Goal: Task Accomplishment & Management: Use online tool/utility

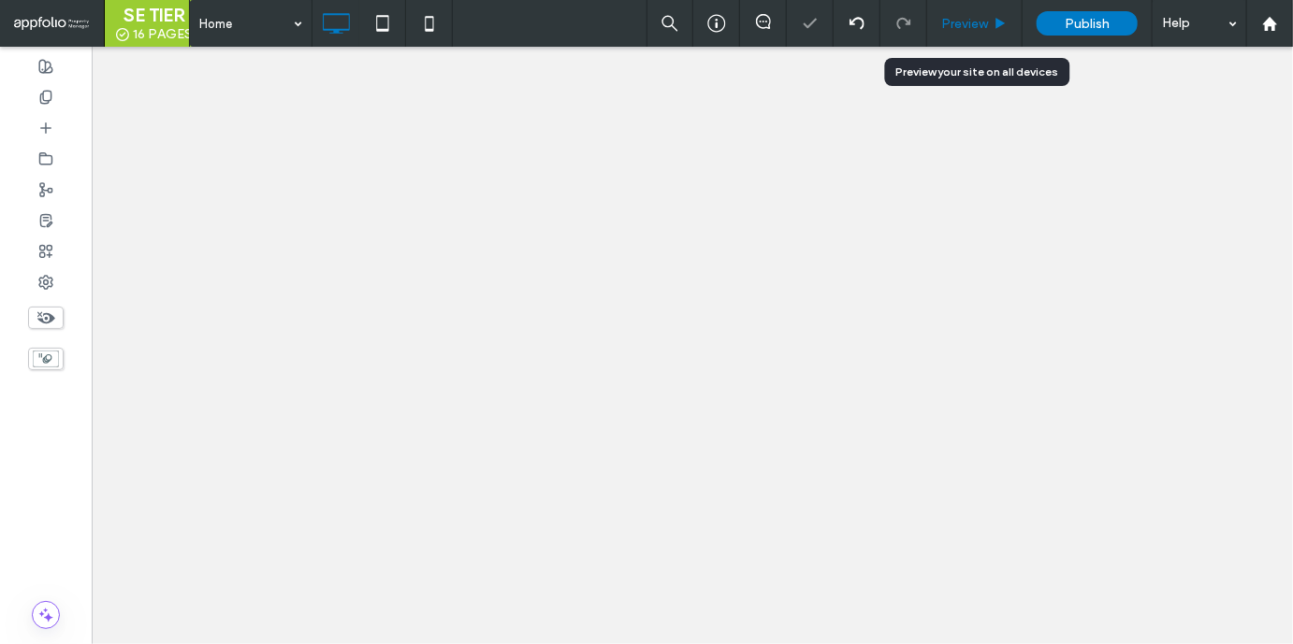
click at [981, 33] on div "Preview" at bounding box center [974, 23] width 95 height 47
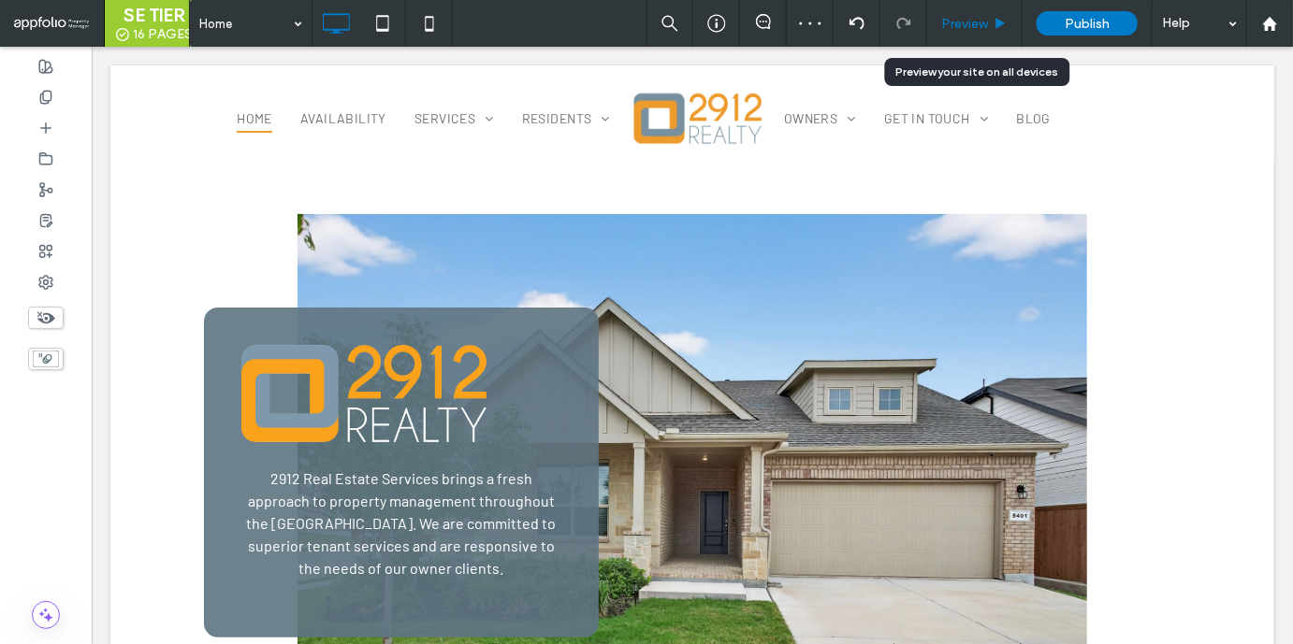
click at [975, 28] on span "Preview" at bounding box center [964, 24] width 47 height 16
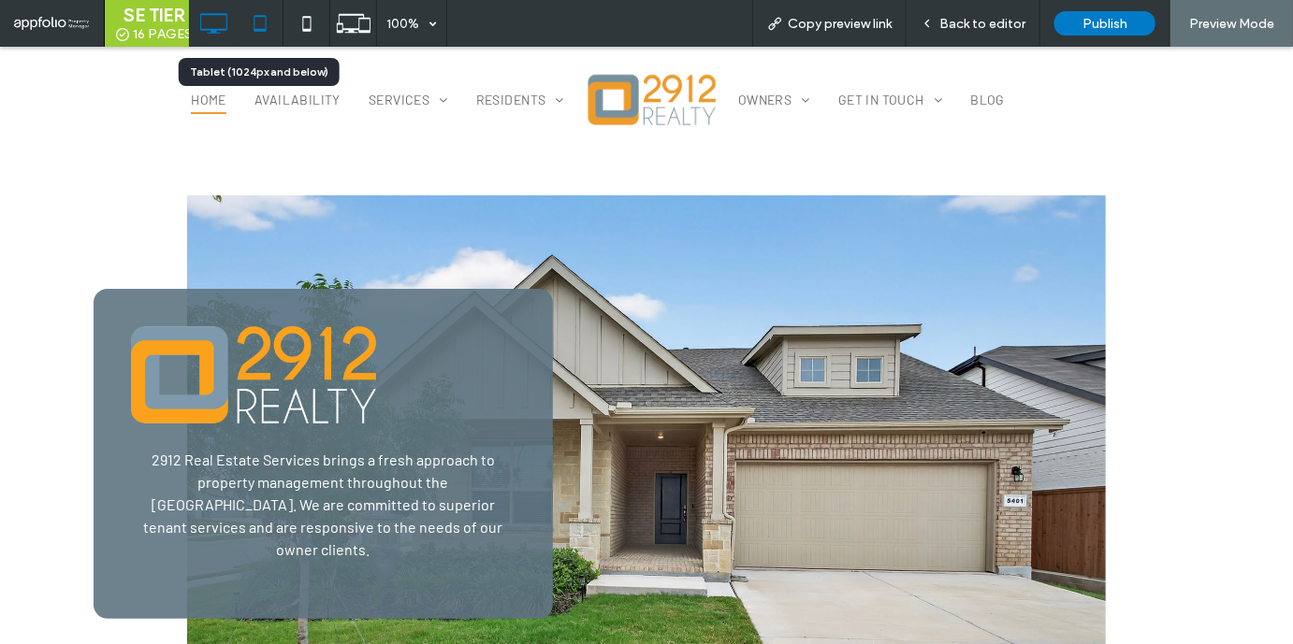
click at [262, 33] on icon at bounding box center [259, 23] width 37 height 37
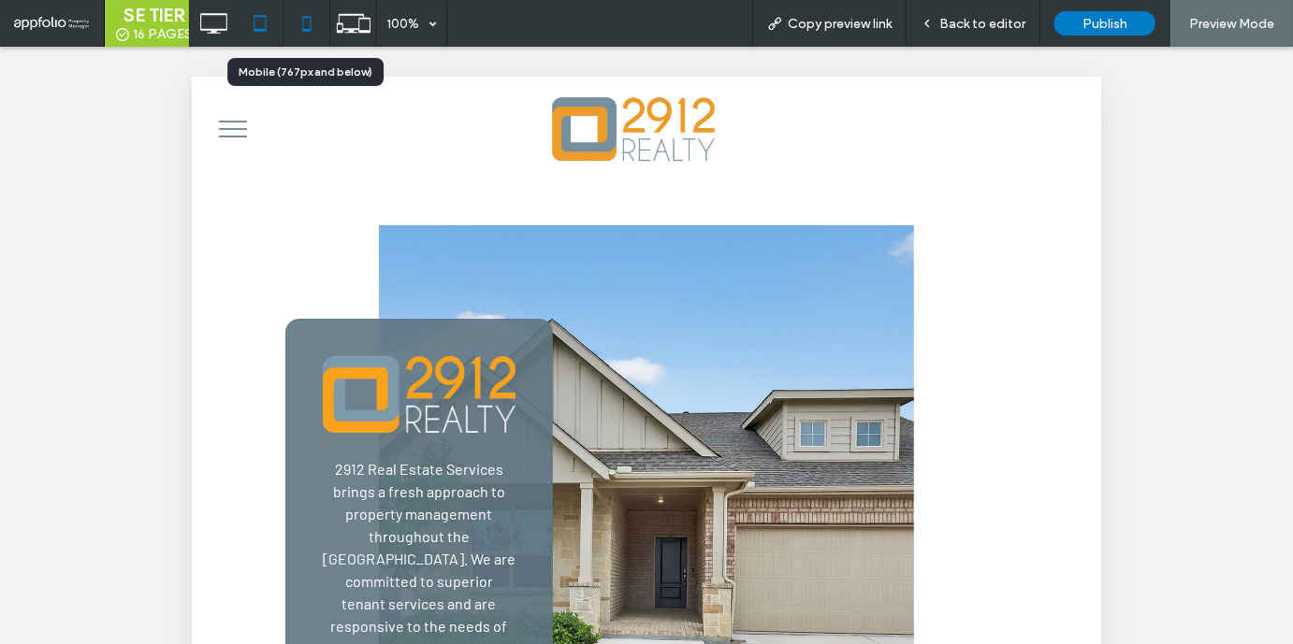
click at [303, 25] on icon at bounding box center [306, 23] width 37 height 37
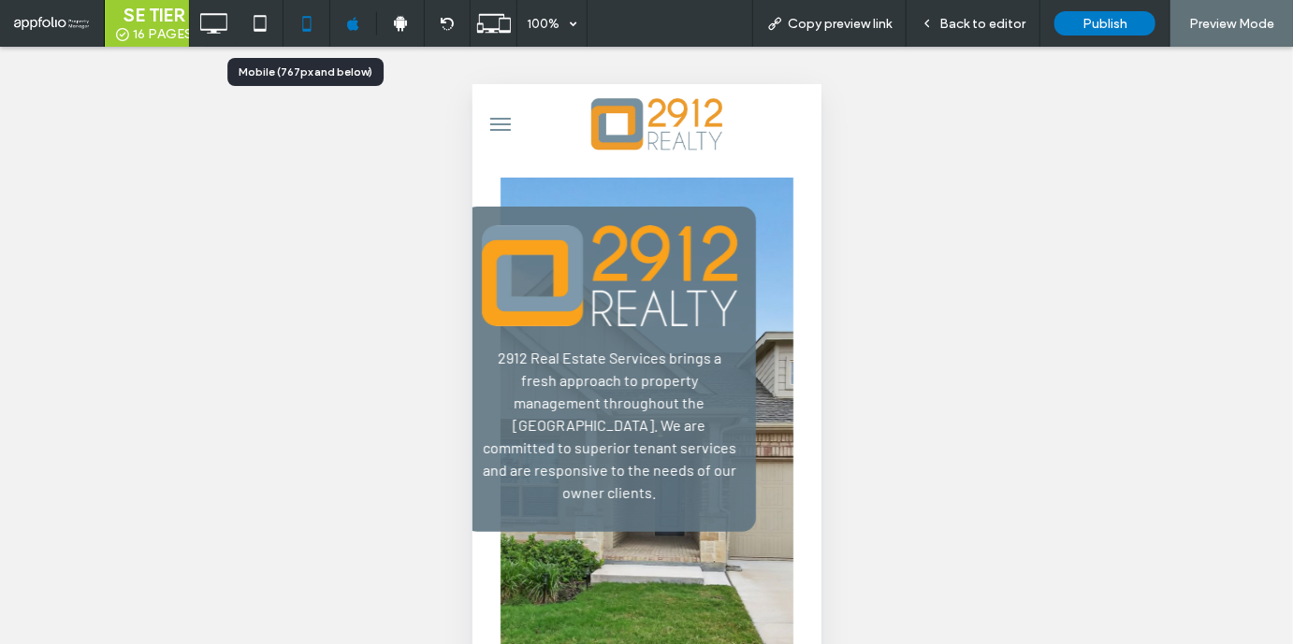
scroll to position [0, 4]
click at [214, 19] on icon at bounding box center [213, 23] width 37 height 37
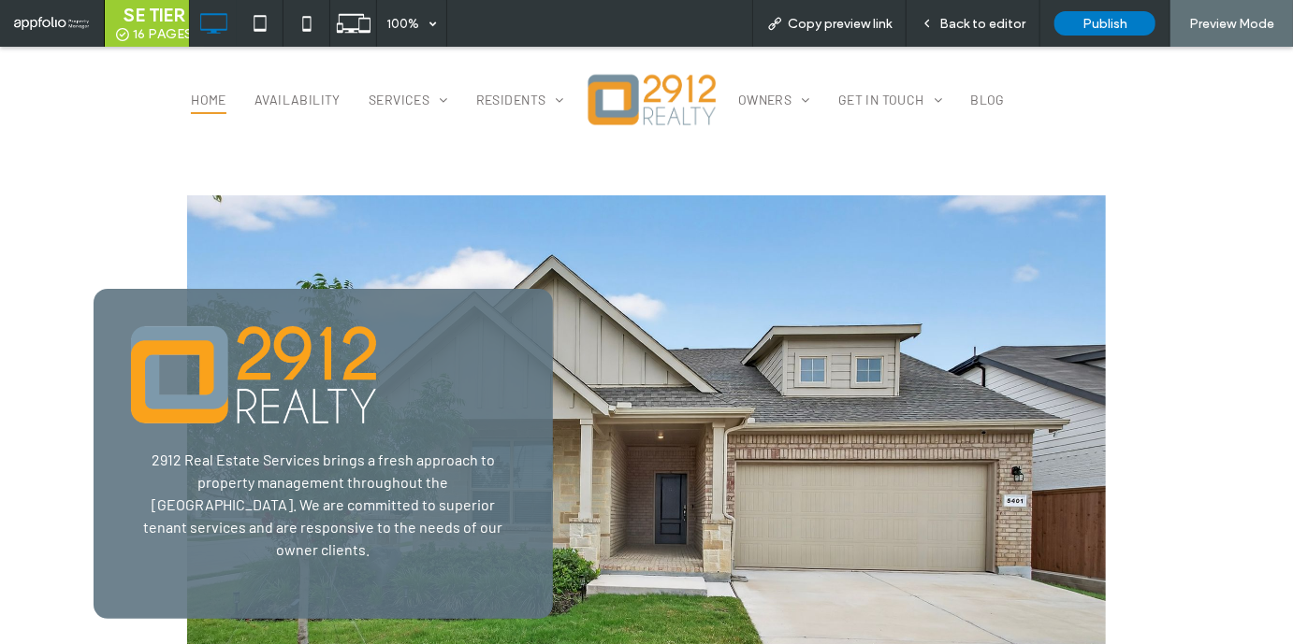
scroll to position [0, 0]
click at [1000, 26] on span "Back to editor" at bounding box center [982, 24] width 86 height 16
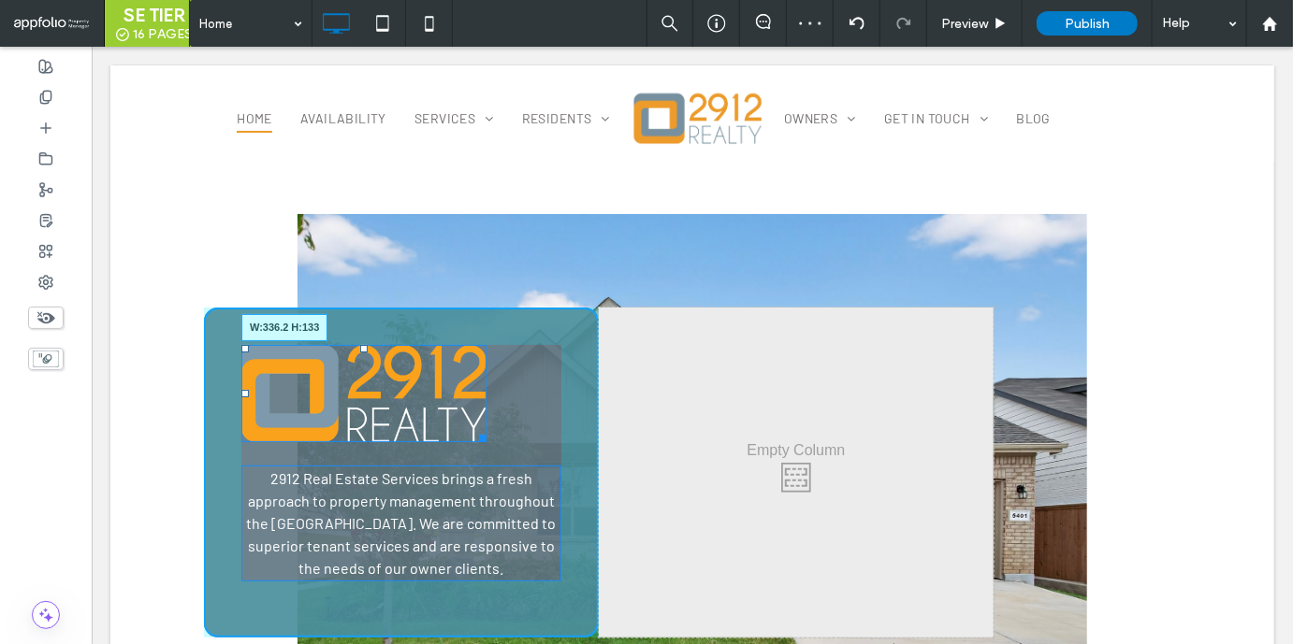
drag, startPoint x: 478, startPoint y: 438, endPoint x: 513, endPoint y: 445, distance: 36.3
click at [485, 441] on div "W:336.2 H:133" at bounding box center [362, 392] width 245 height 97
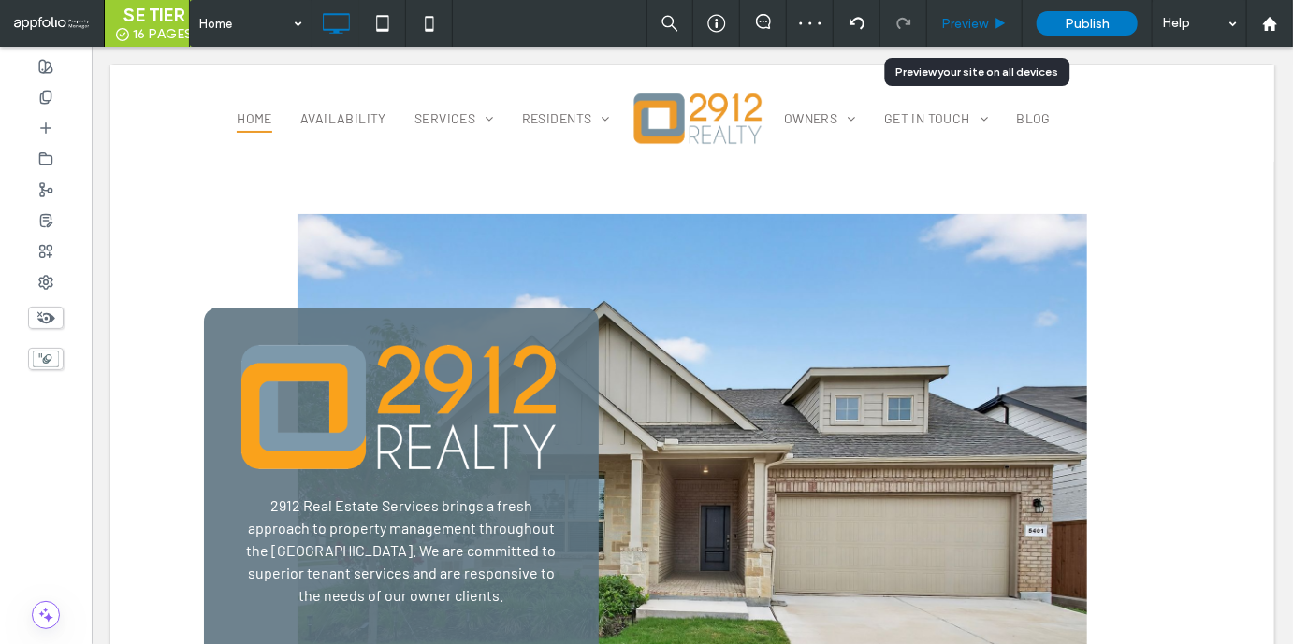
click at [988, 23] on span "Preview" at bounding box center [964, 24] width 47 height 16
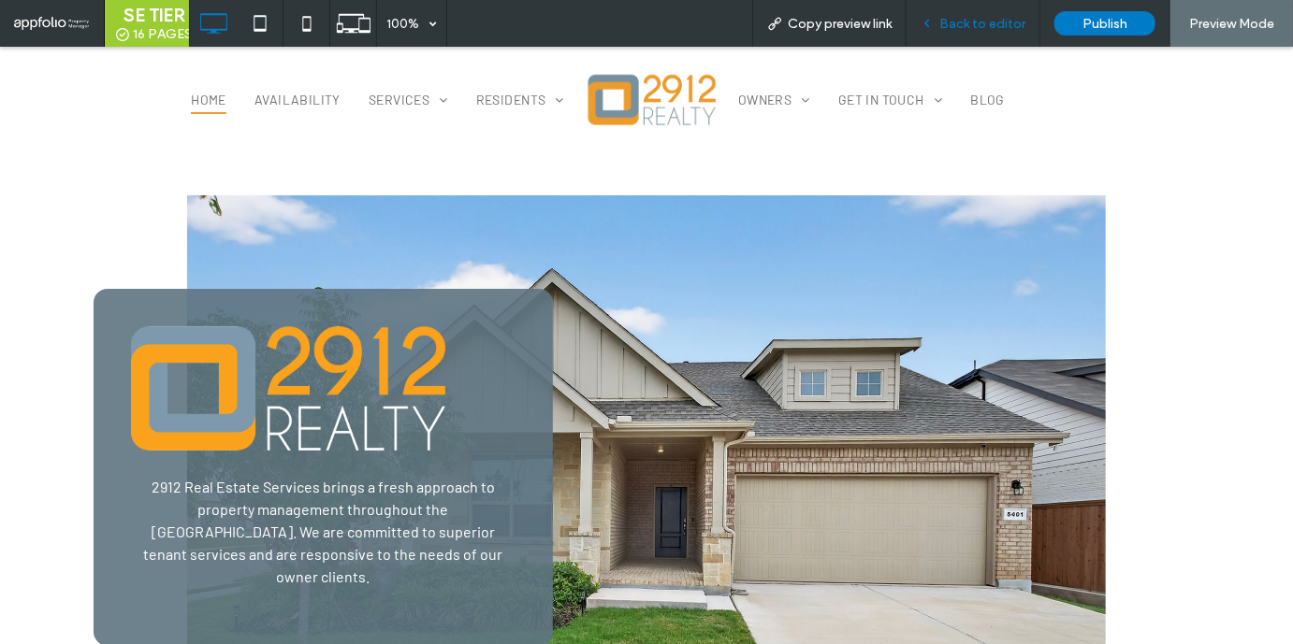
click at [947, 29] on span "Back to editor" at bounding box center [982, 24] width 86 height 16
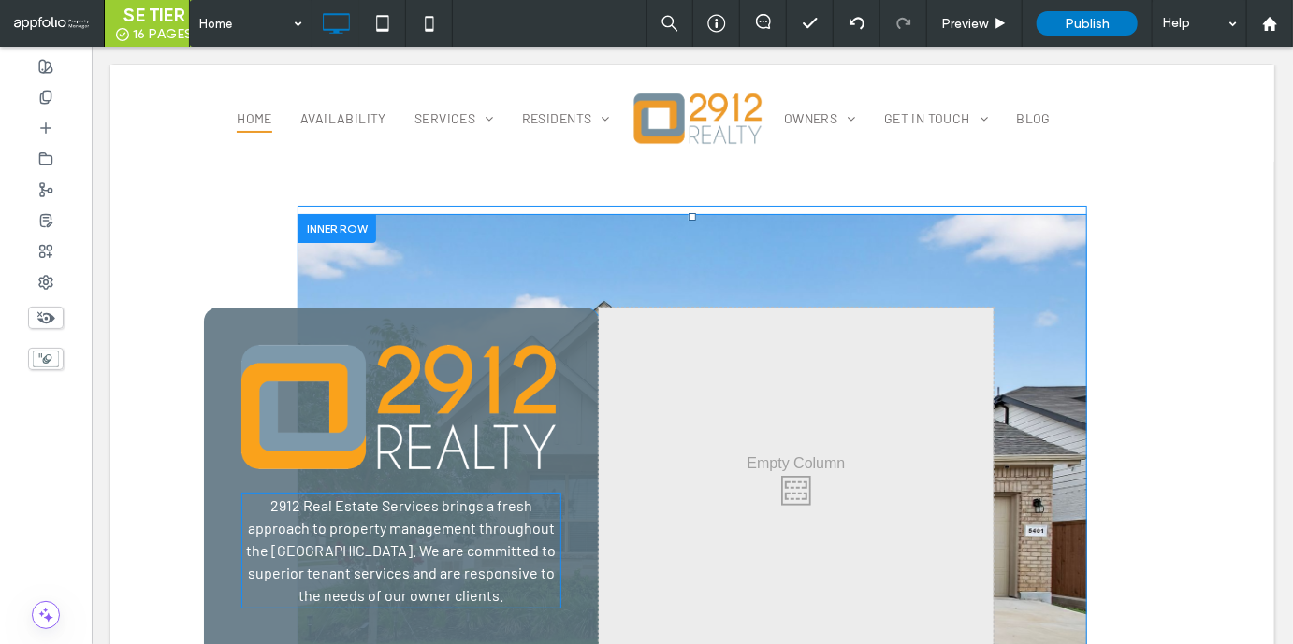
click at [481, 568] on span "2912 Real Estate Services brings a fresh approach to property management throug…" at bounding box center [401, 550] width 310 height 108
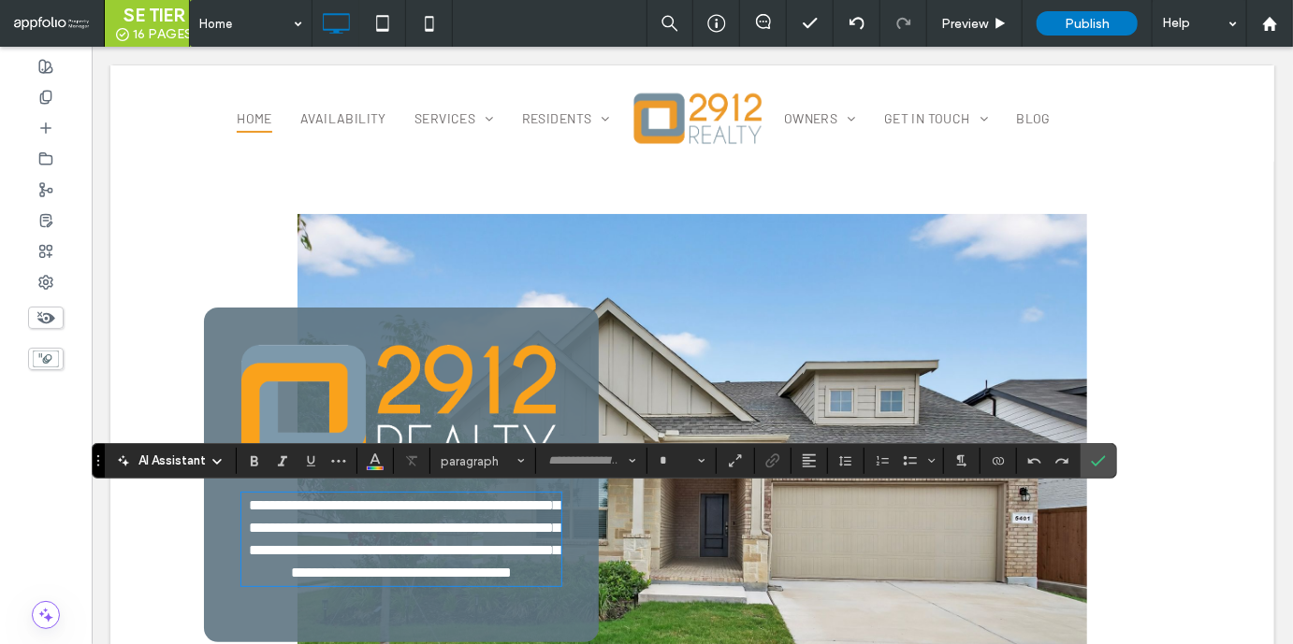
type input "******"
type input "**"
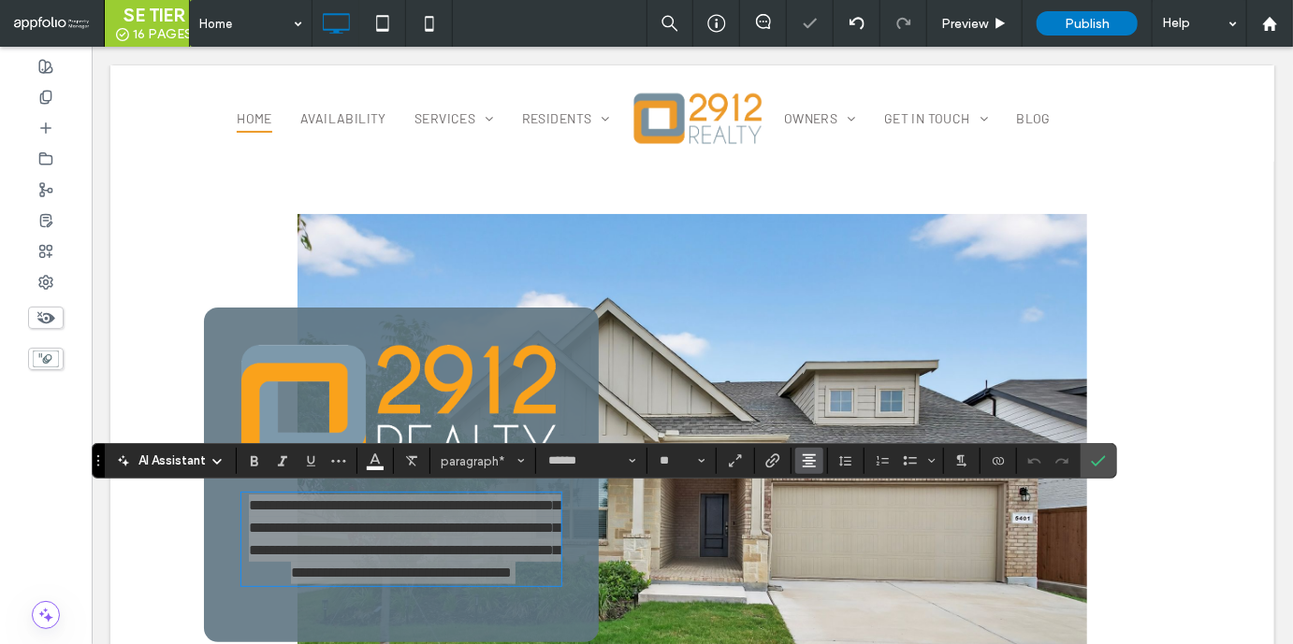
click at [808, 461] on use "Alignment" at bounding box center [808, 461] width 13 height 13
click at [816, 345] on use "ui.textEditor.alignment.left" at bounding box center [822, 349] width 13 height 13
drag, startPoint x: 1004, startPoint y: 414, endPoint x: 1096, endPoint y: 461, distance: 102.9
click at [1096, 461] on use "Confirm" at bounding box center [1098, 461] width 15 height 11
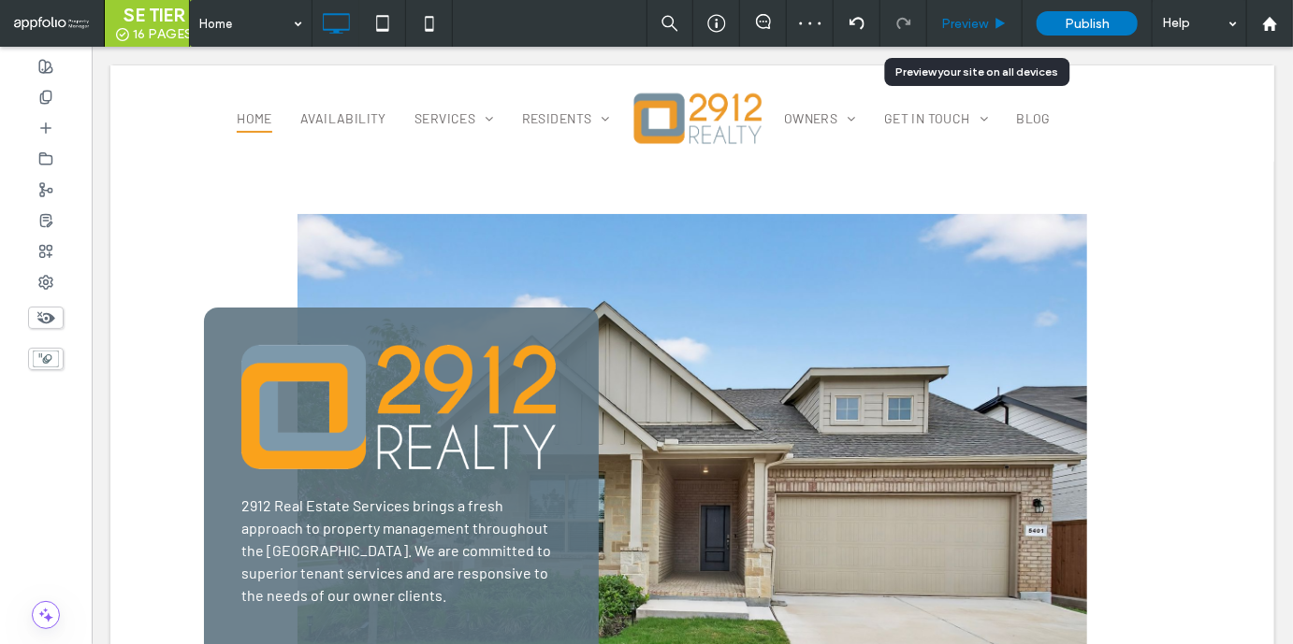
click at [980, 26] on span "Preview" at bounding box center [964, 24] width 47 height 16
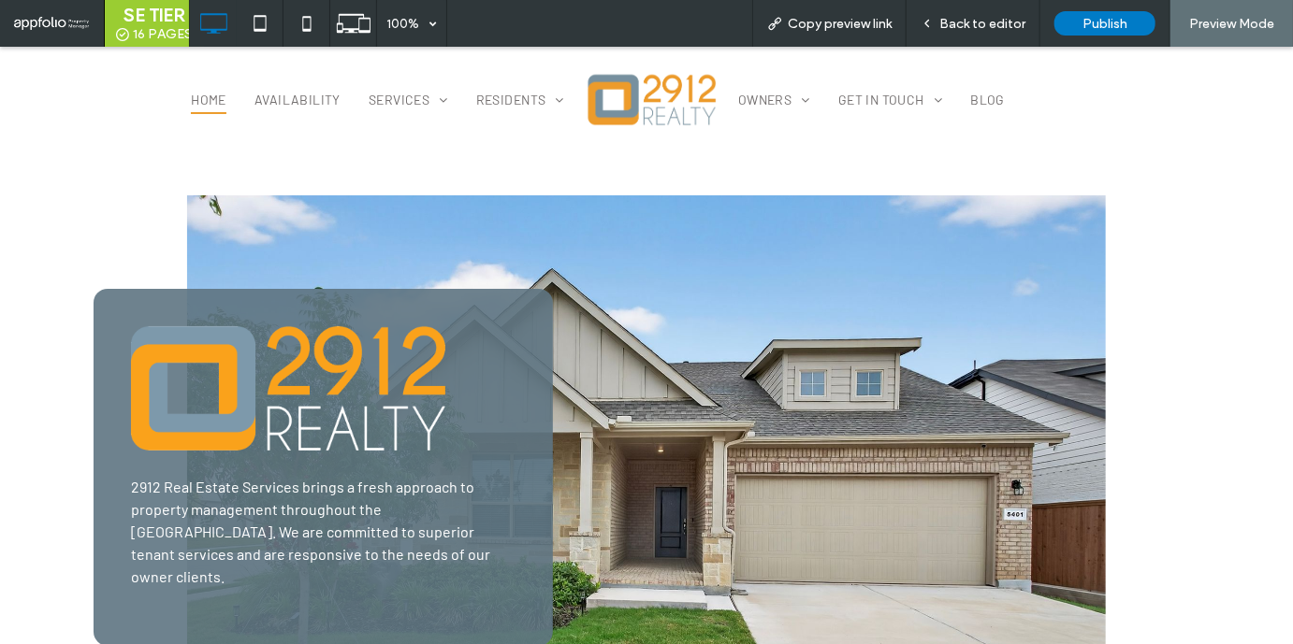
click at [980, 26] on span "Back to editor" at bounding box center [982, 24] width 86 height 16
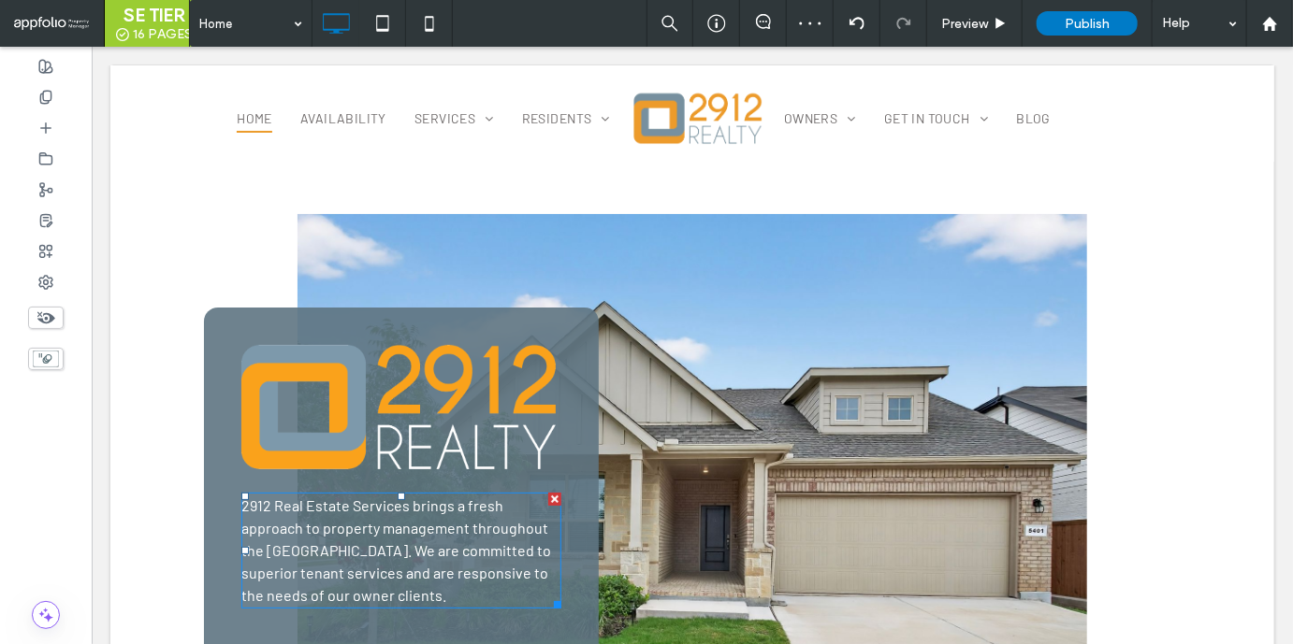
click at [546, 531] on p "2912 Real Estate Services brings a fresh approach to property management throug…" at bounding box center [400, 550] width 320 height 112
type input "******"
type input "**"
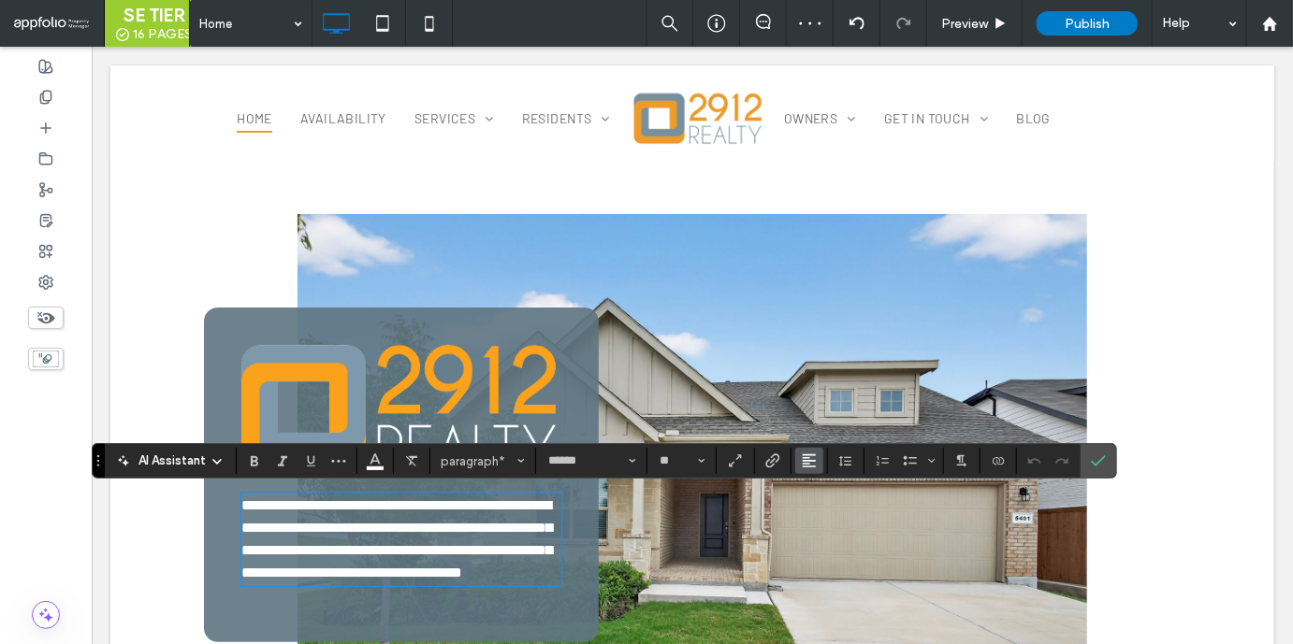
click at [803, 456] on icon "Alignment" at bounding box center [809, 461] width 15 height 15
click at [827, 372] on icon "ui.textEditor.alignment.center" at bounding box center [823, 376] width 15 height 15
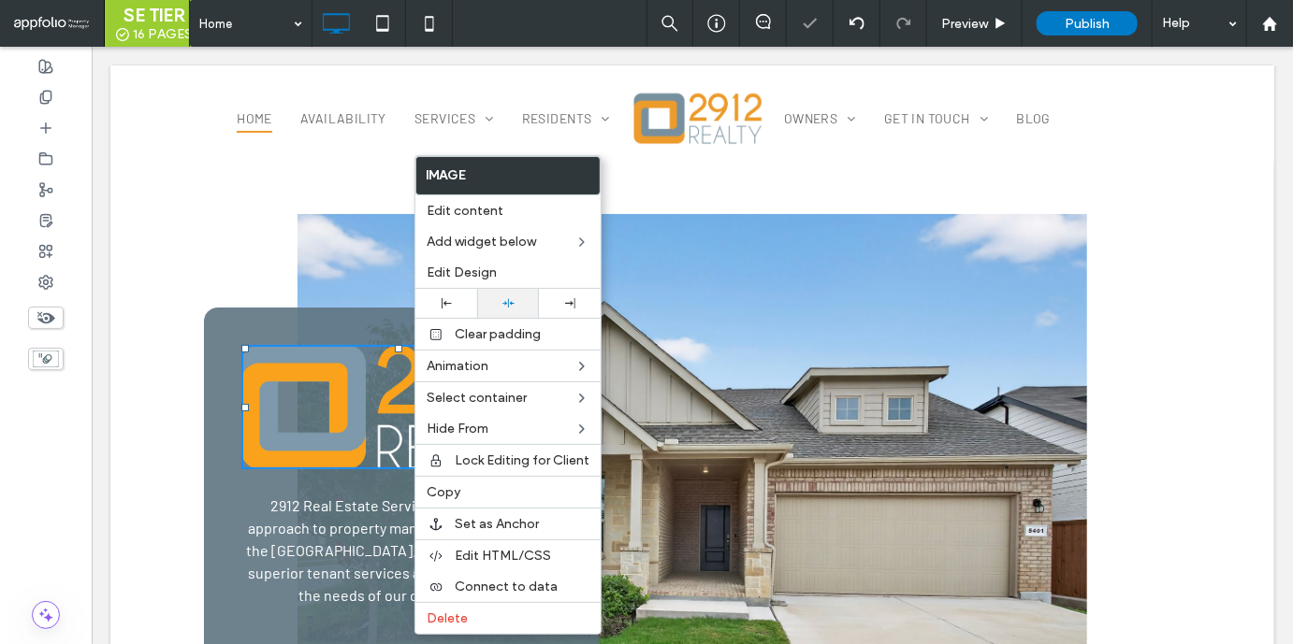
click at [515, 311] on div at bounding box center [508, 303] width 62 height 29
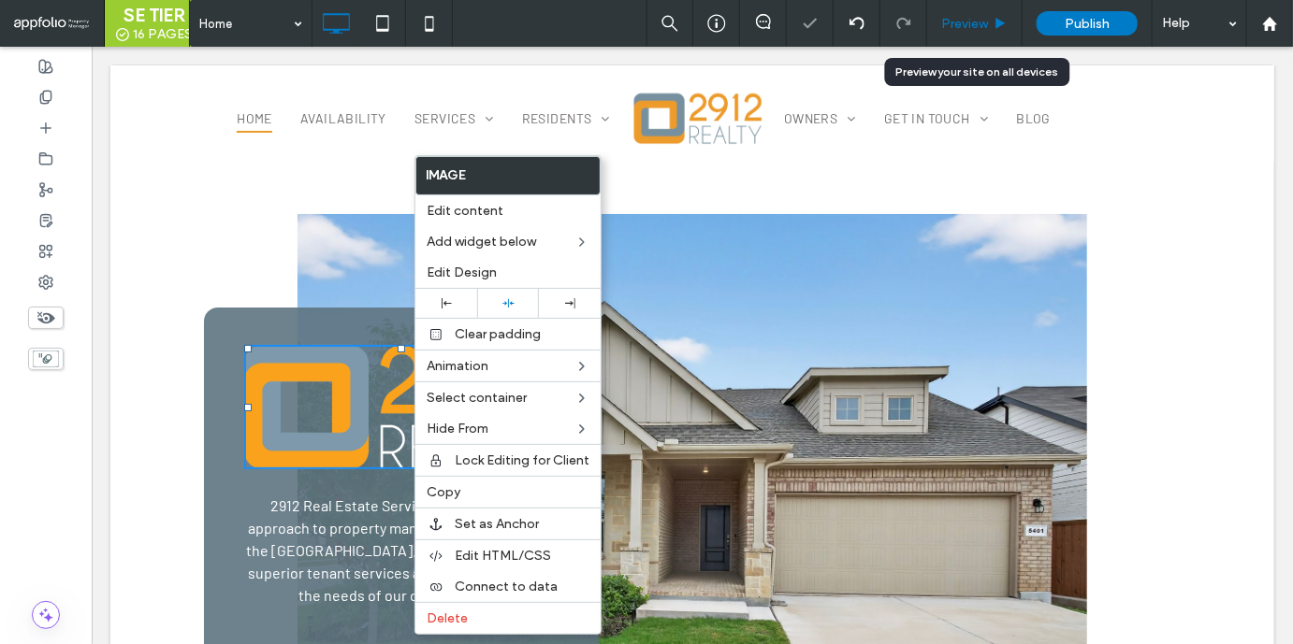
click at [969, 27] on span "Preview" at bounding box center [964, 24] width 47 height 16
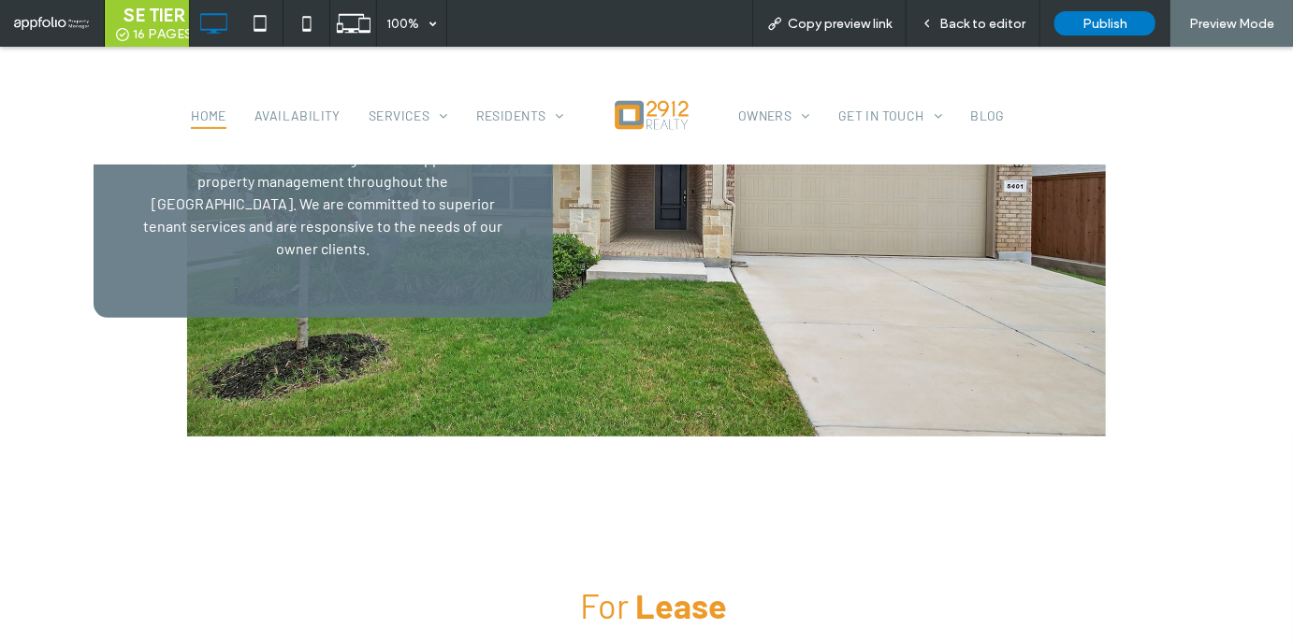
scroll to position [416, 0]
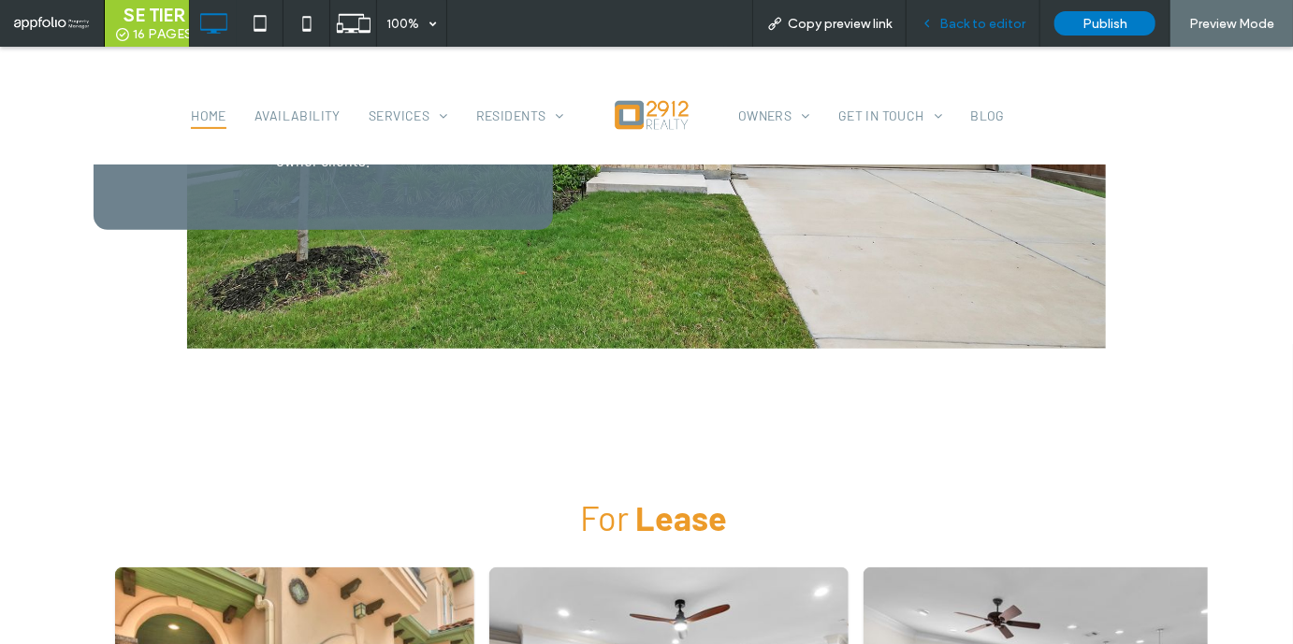
click at [961, 28] on span "Back to editor" at bounding box center [982, 24] width 86 height 16
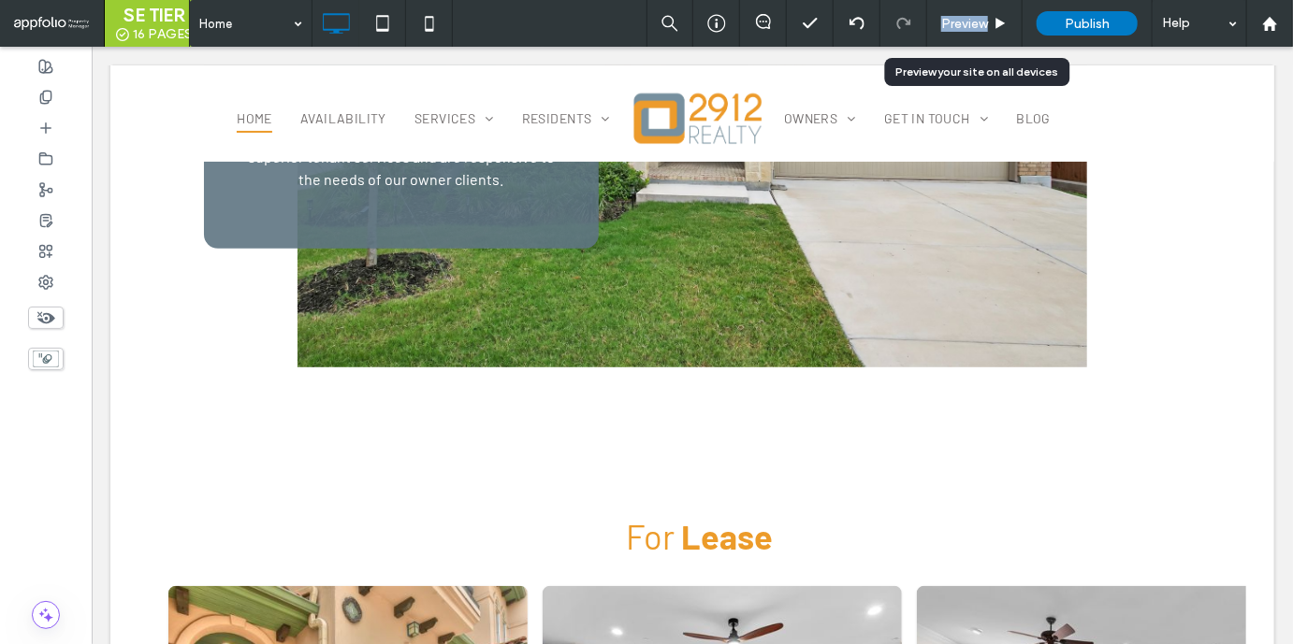
click at [961, 28] on span "Preview" at bounding box center [964, 24] width 47 height 16
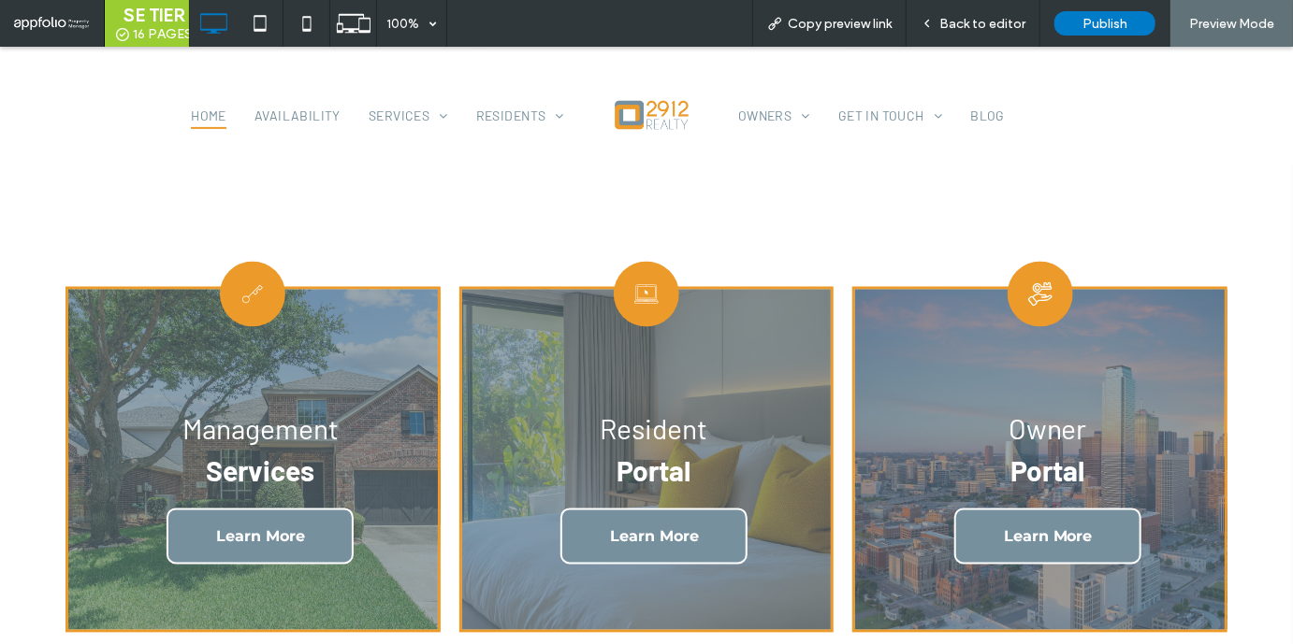
scroll to position [1592, 0]
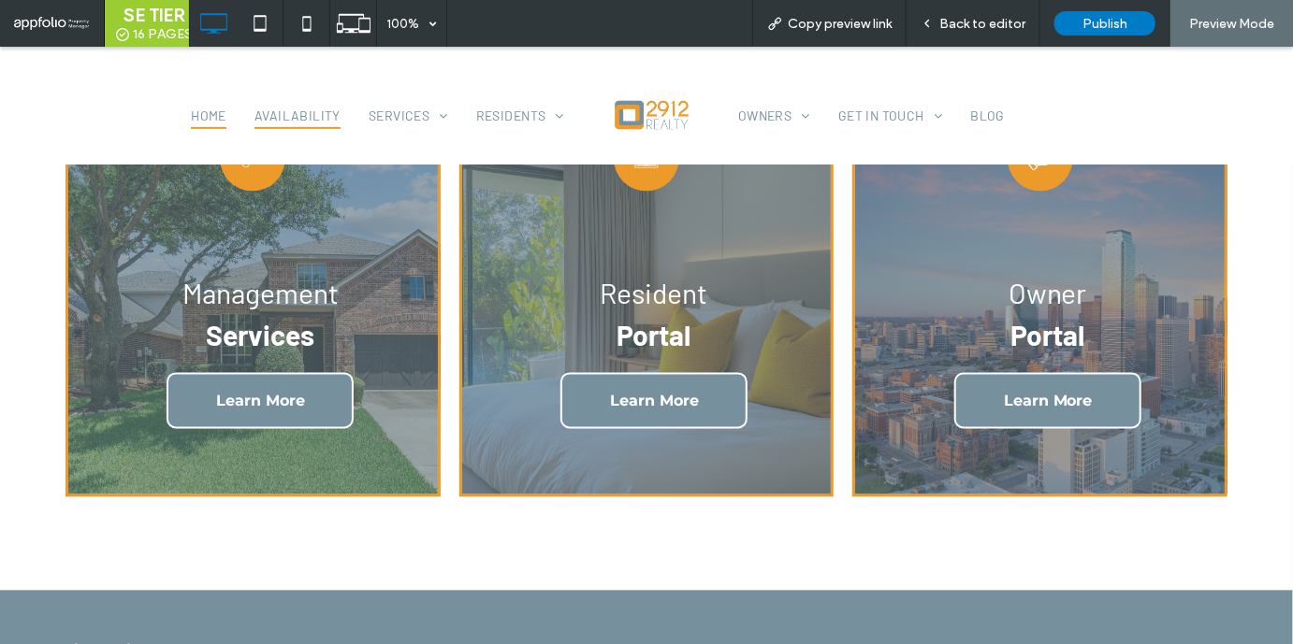
click at [267, 122] on span "Availability" at bounding box center [297, 114] width 86 height 29
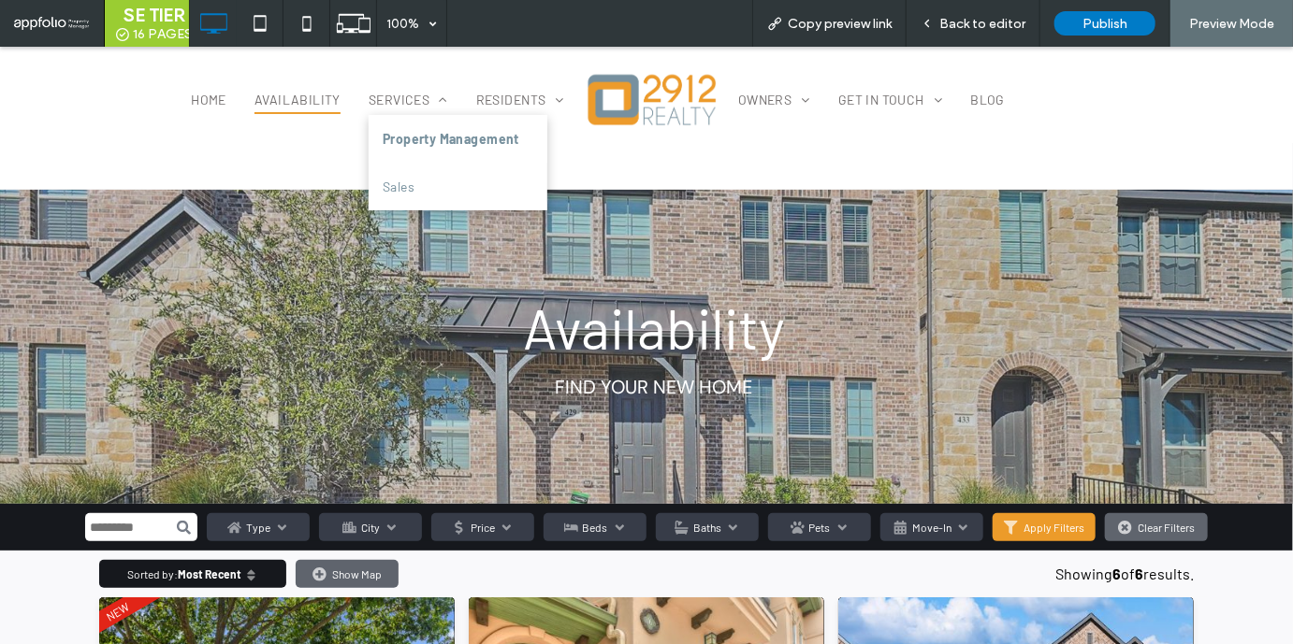
click at [400, 137] on span "Property Management" at bounding box center [451, 138] width 137 height 20
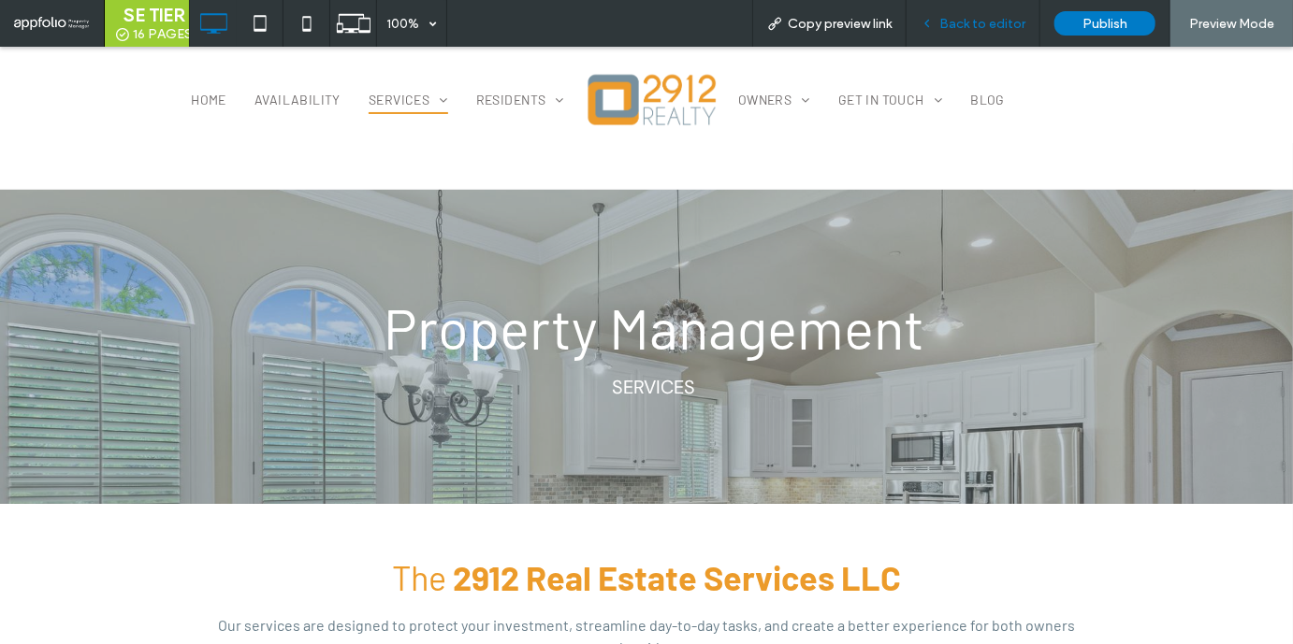
click at [996, 26] on span "Back to editor" at bounding box center [982, 24] width 86 height 16
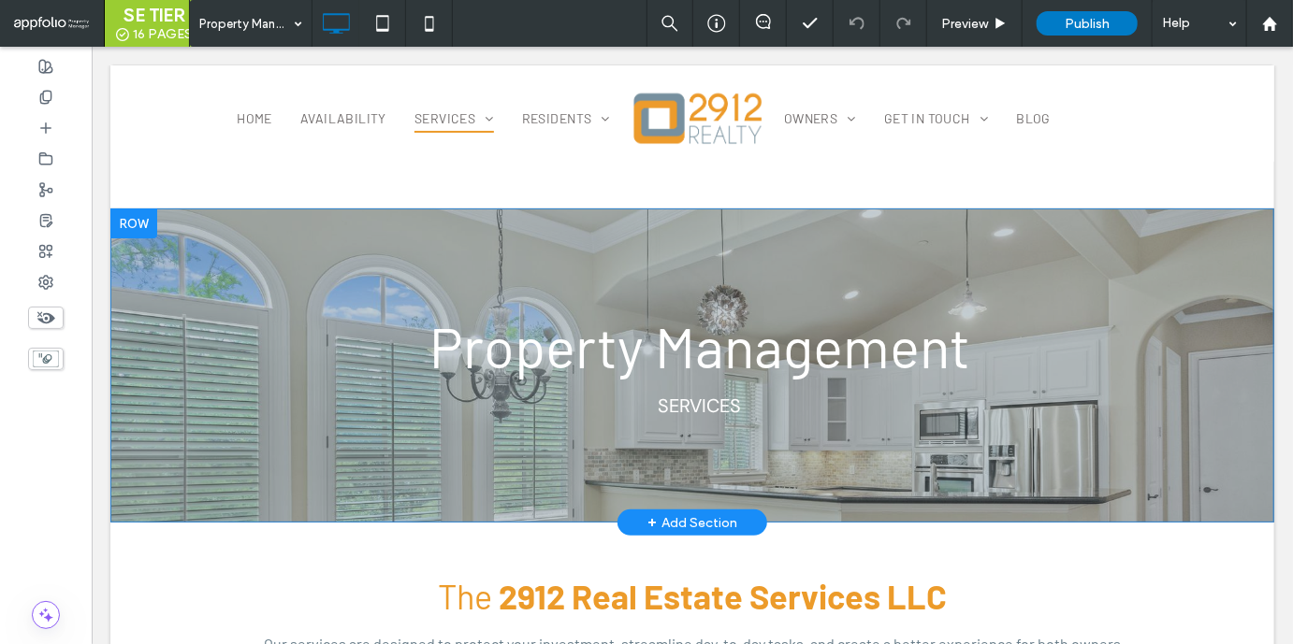
click at [619, 220] on div "Property Management Services Click To Paste Row + Add Section" at bounding box center [690, 365] width 1163 height 314
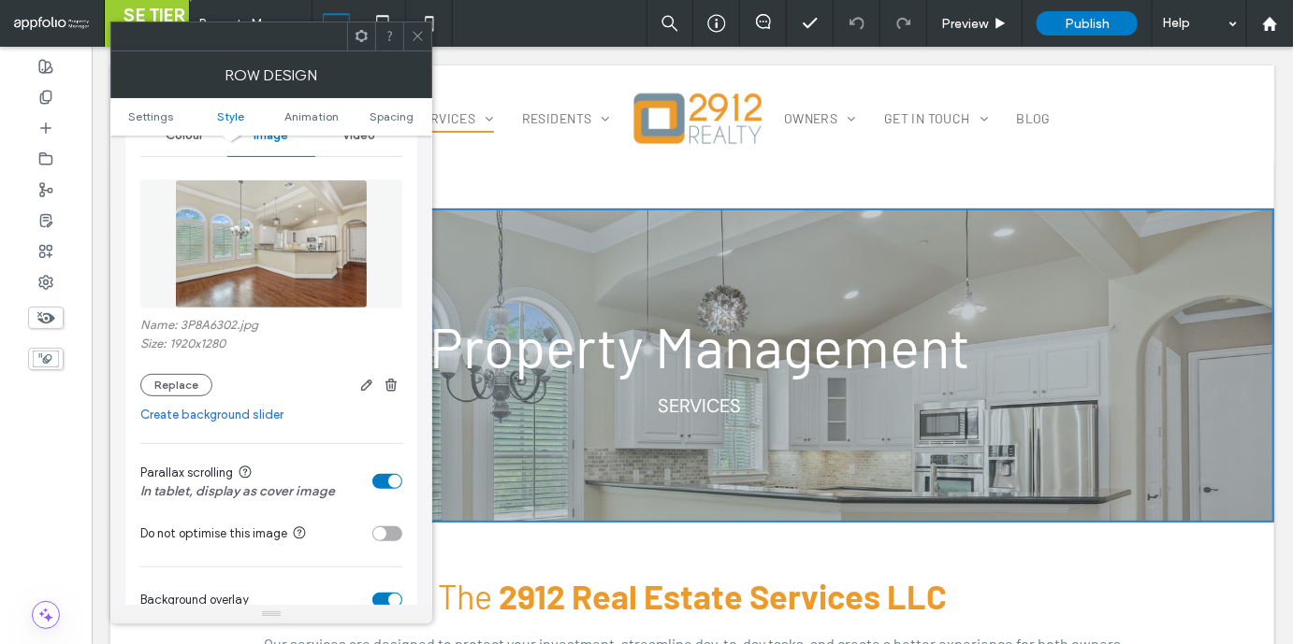
scroll to position [227, 0]
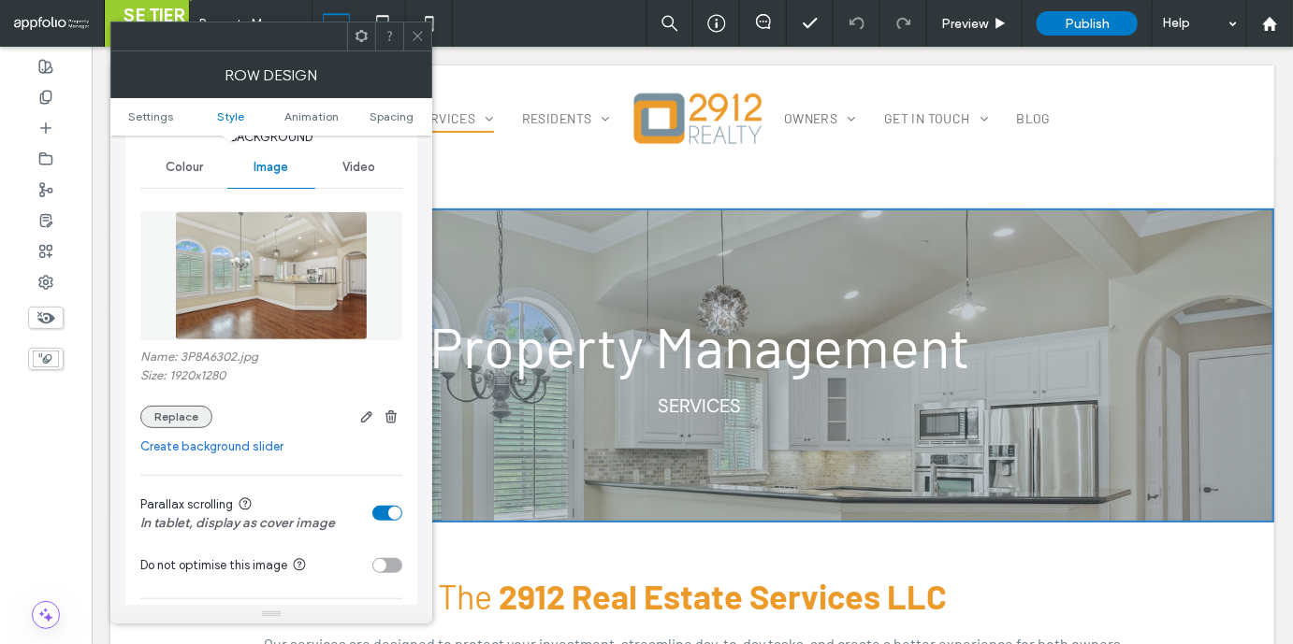
click at [190, 417] on button "Replace" at bounding box center [176, 417] width 72 height 22
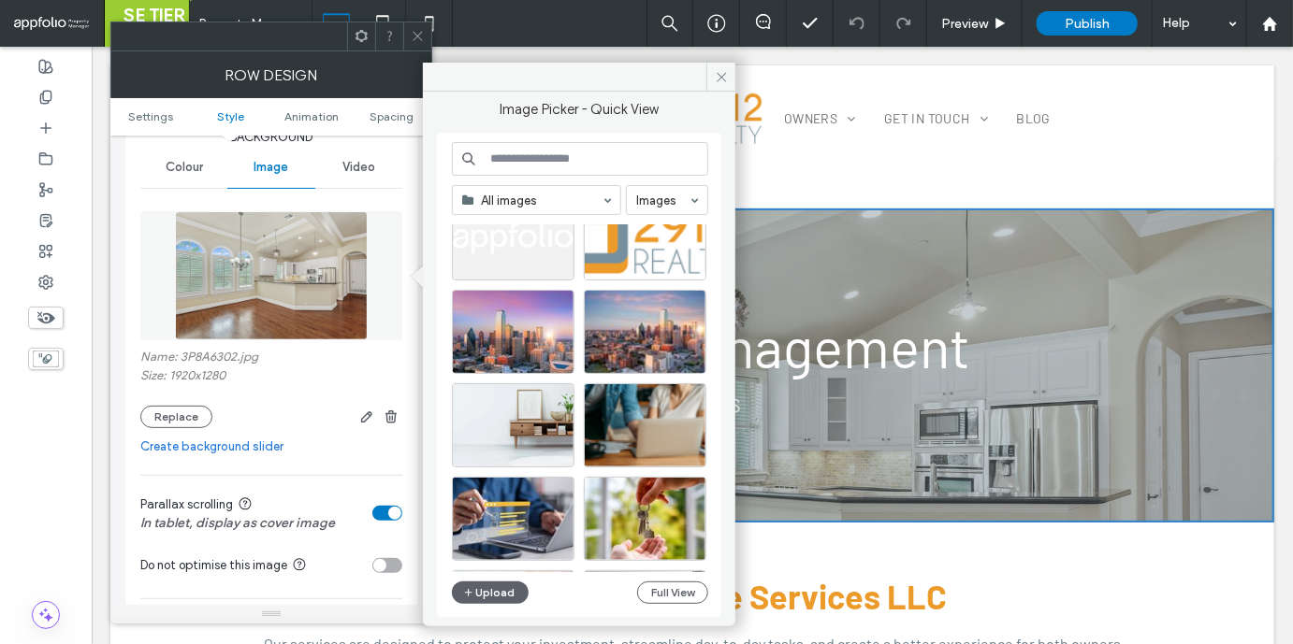
scroll to position [464, 0]
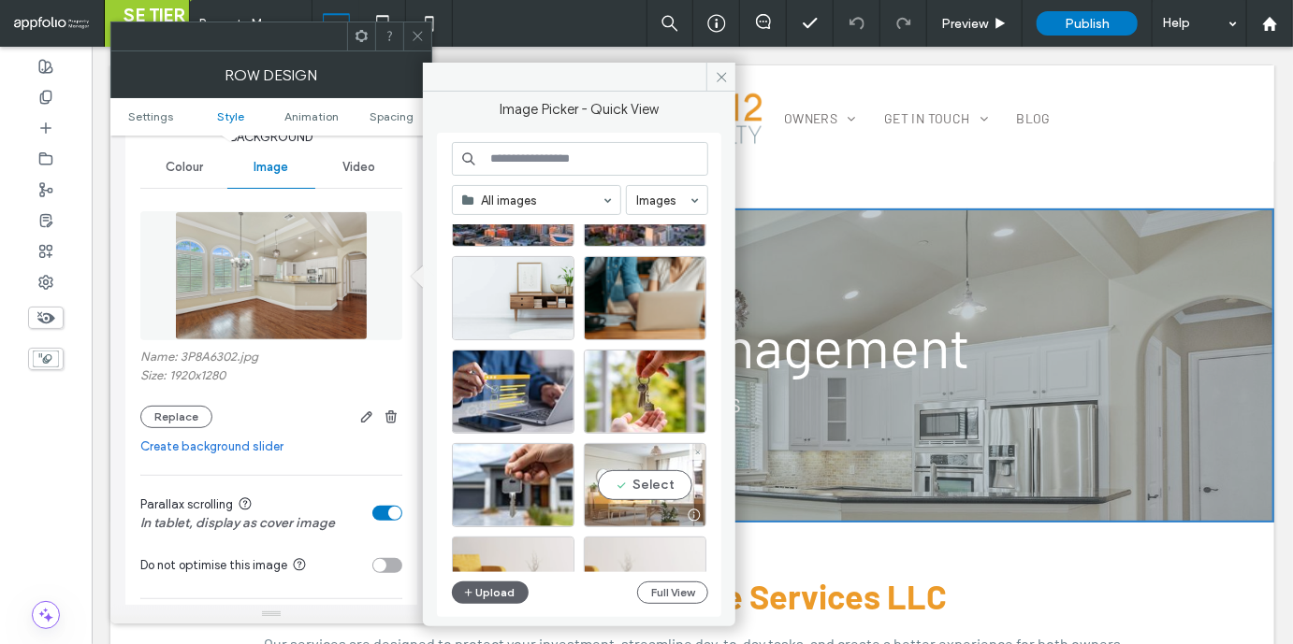
click at [666, 469] on div "Select" at bounding box center [645, 485] width 123 height 84
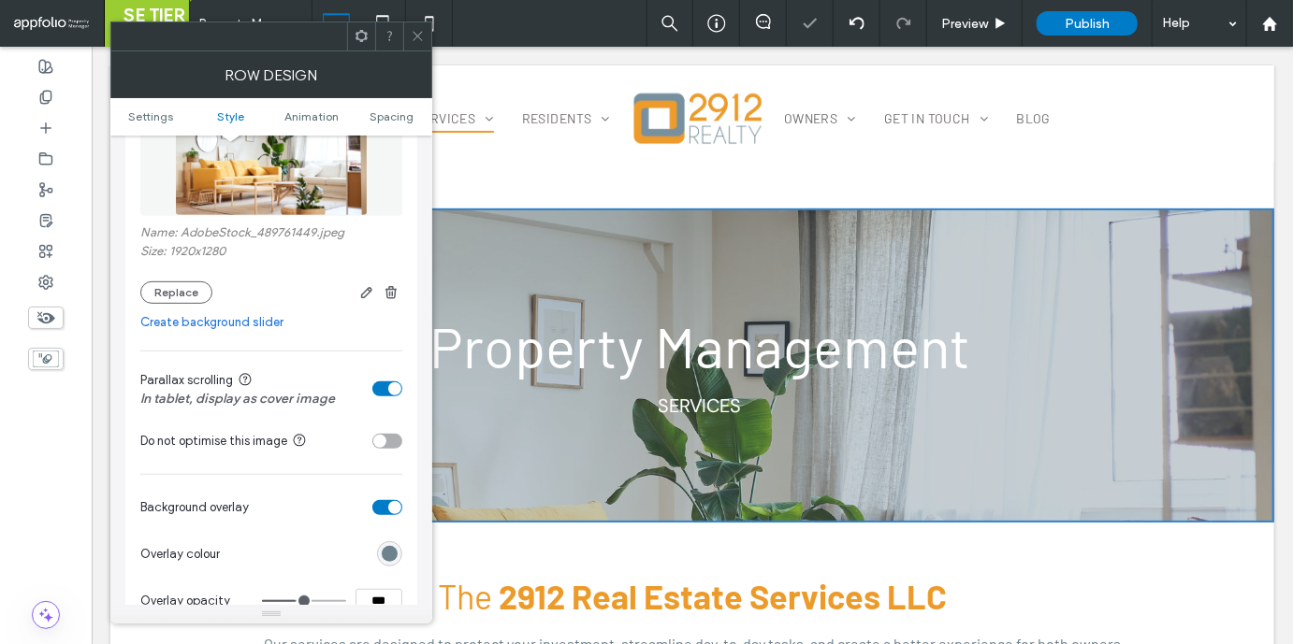
scroll to position [430, 0]
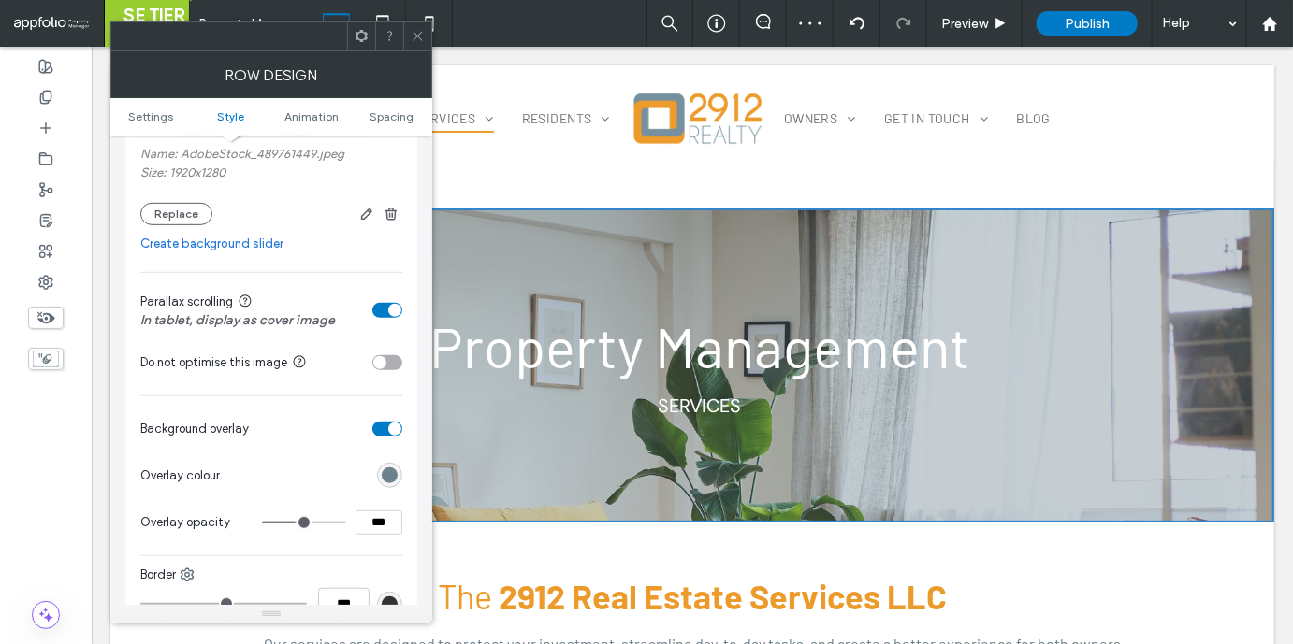
click at [377, 306] on div "toggle" at bounding box center [387, 310] width 30 height 15
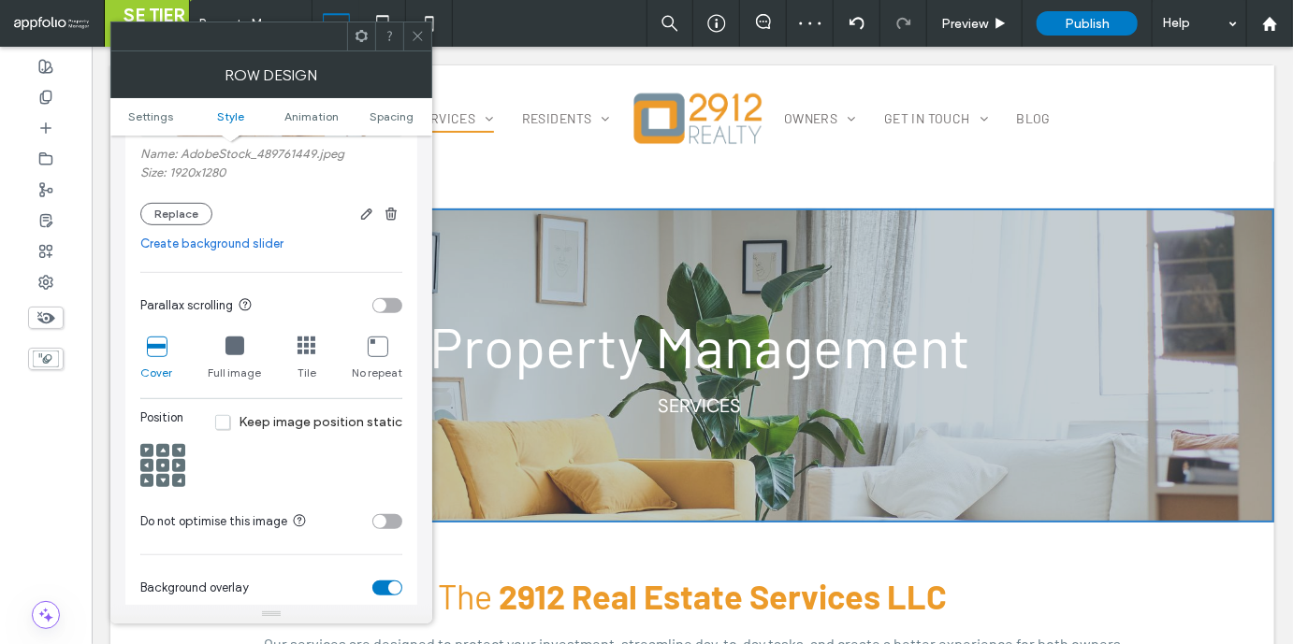
click at [413, 32] on use at bounding box center [416, 36] width 9 height 9
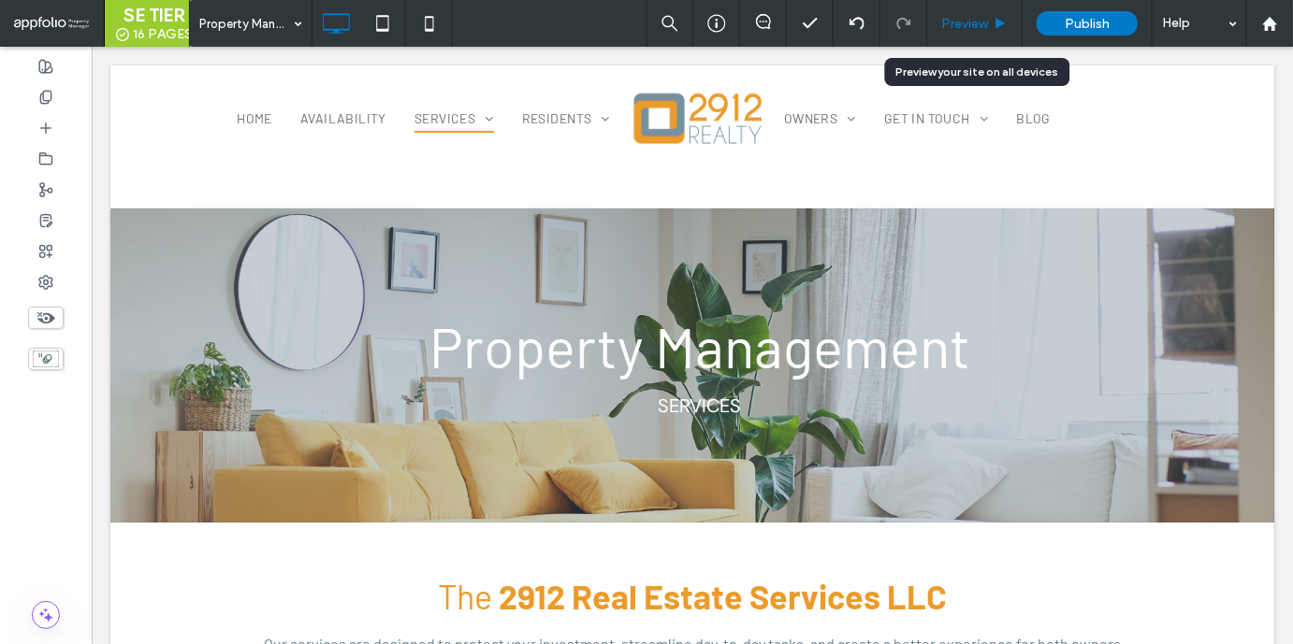
click at [960, 21] on span "Preview" at bounding box center [964, 24] width 47 height 16
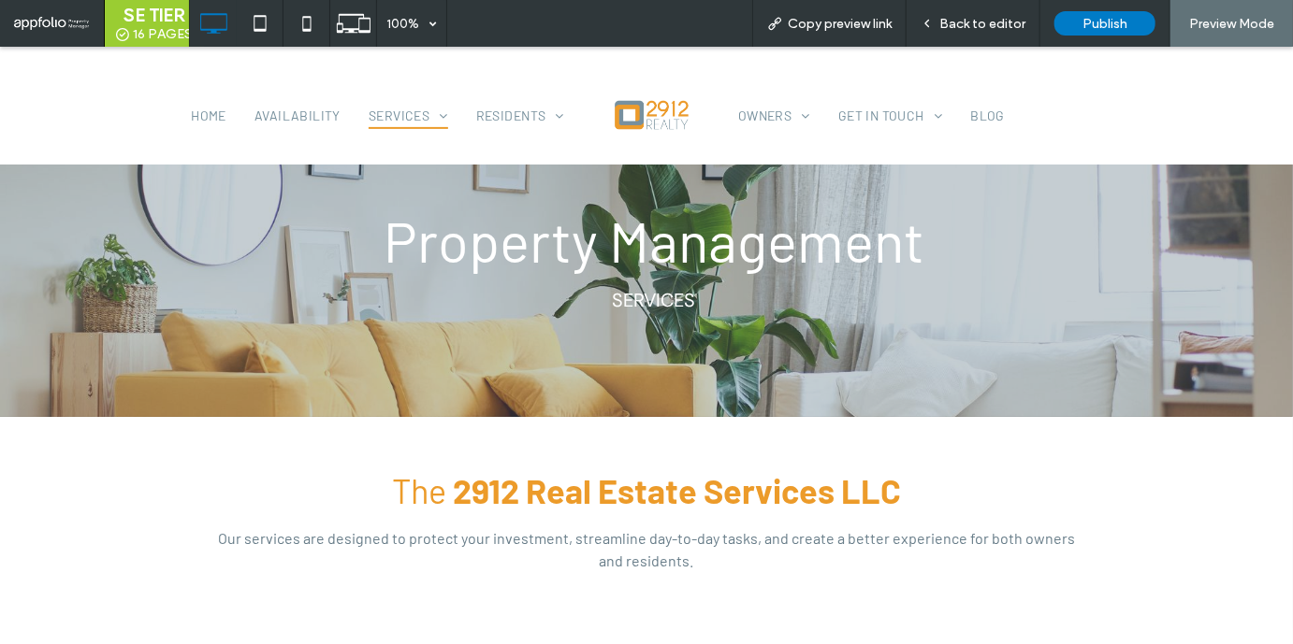
scroll to position [528, 0]
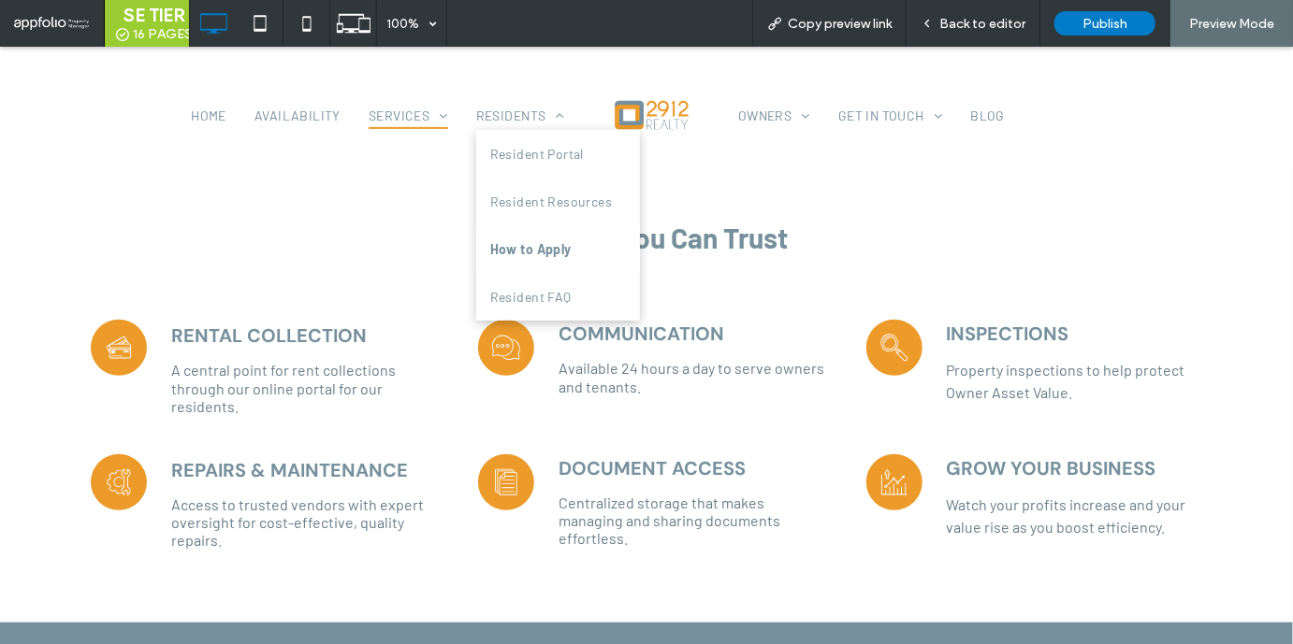
click at [490, 239] on span "How to Apply" at bounding box center [530, 248] width 81 height 20
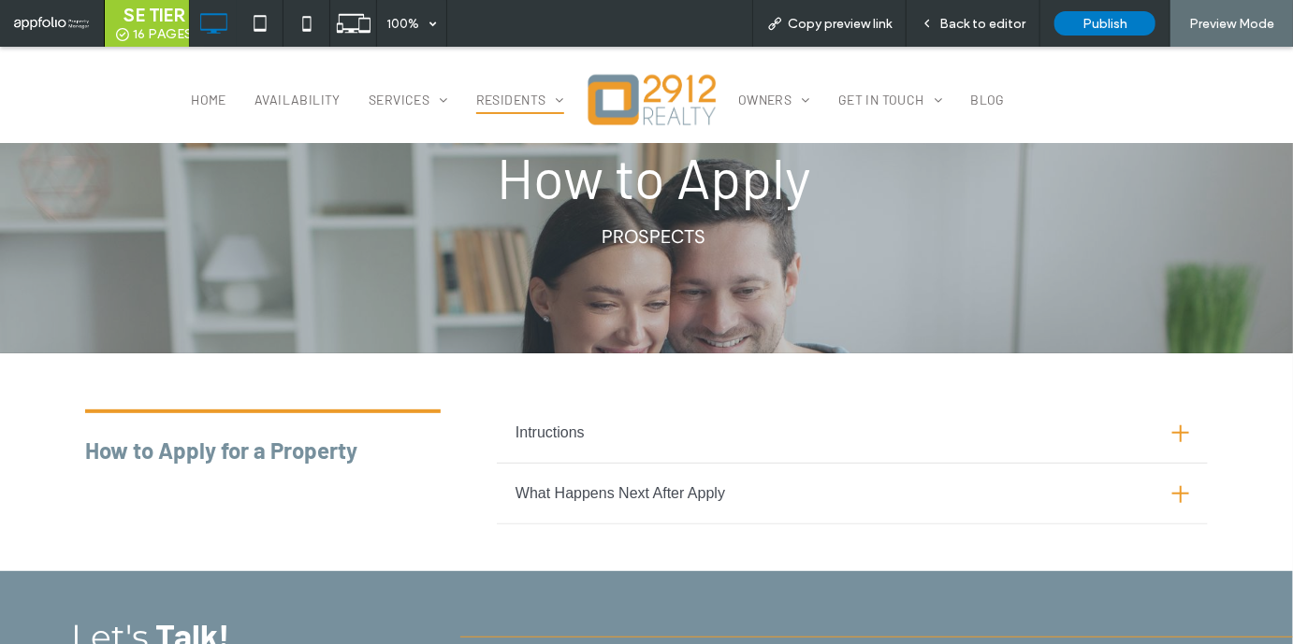
scroll to position [256, 0]
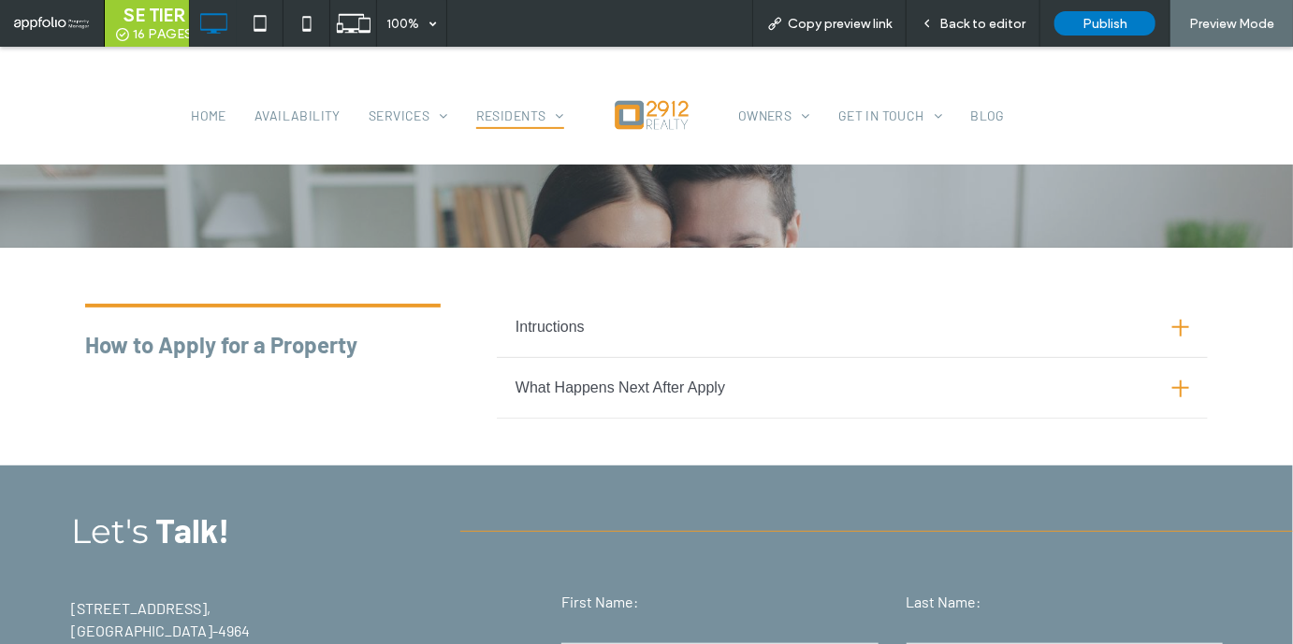
click at [610, 384] on h3 "What Happens Next After Apply" at bounding box center [619, 387] width 209 height 22
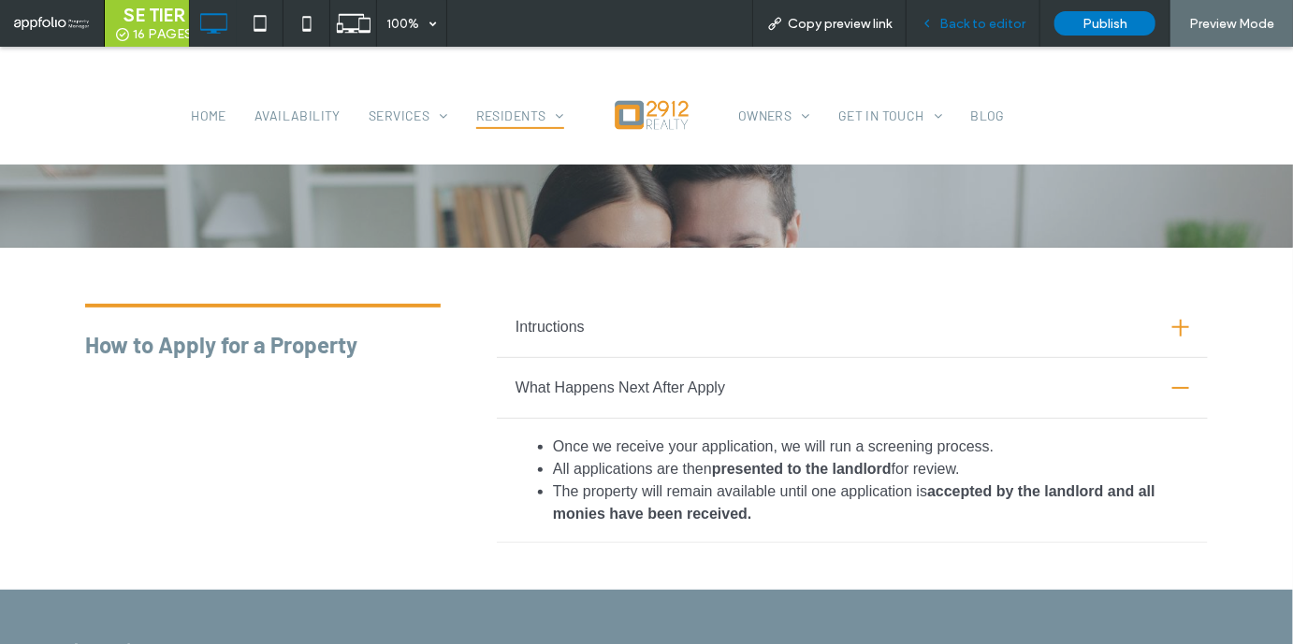
click at [972, 28] on span "Back to editor" at bounding box center [982, 24] width 86 height 16
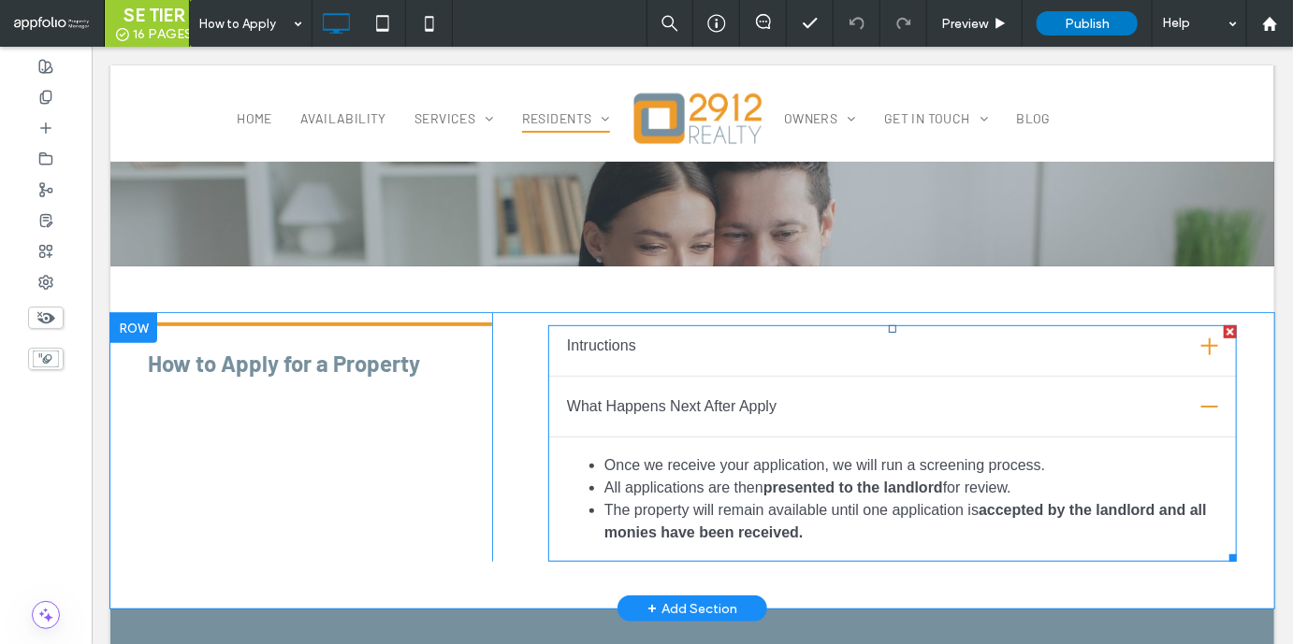
click at [888, 505] on span at bounding box center [891, 443] width 688 height 237
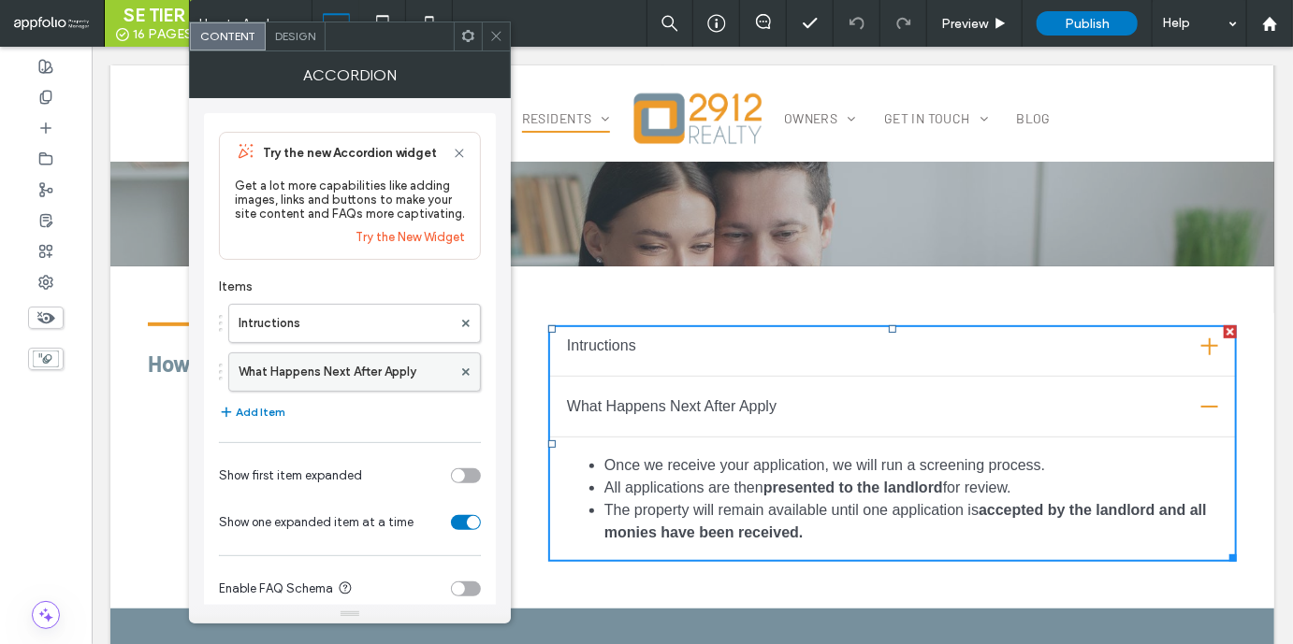
click at [415, 376] on label "What Happens Next After Apply" at bounding box center [344, 372] width 213 height 37
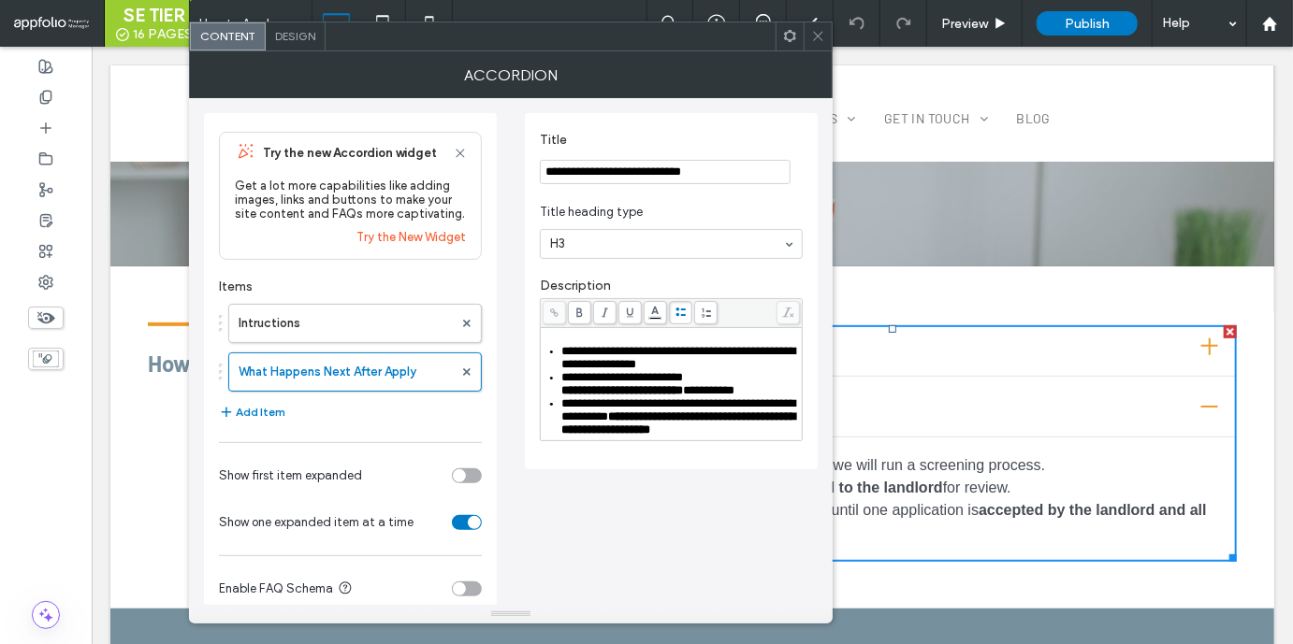
click at [640, 427] on span "**********" at bounding box center [679, 423] width 234 height 25
drag, startPoint x: 715, startPoint y: 425, endPoint x: 640, endPoint y: 431, distance: 75.1
click at [640, 423] on span "**********" at bounding box center [679, 409] width 234 height 25
click at [569, 311] on span at bounding box center [579, 312] width 23 height 23
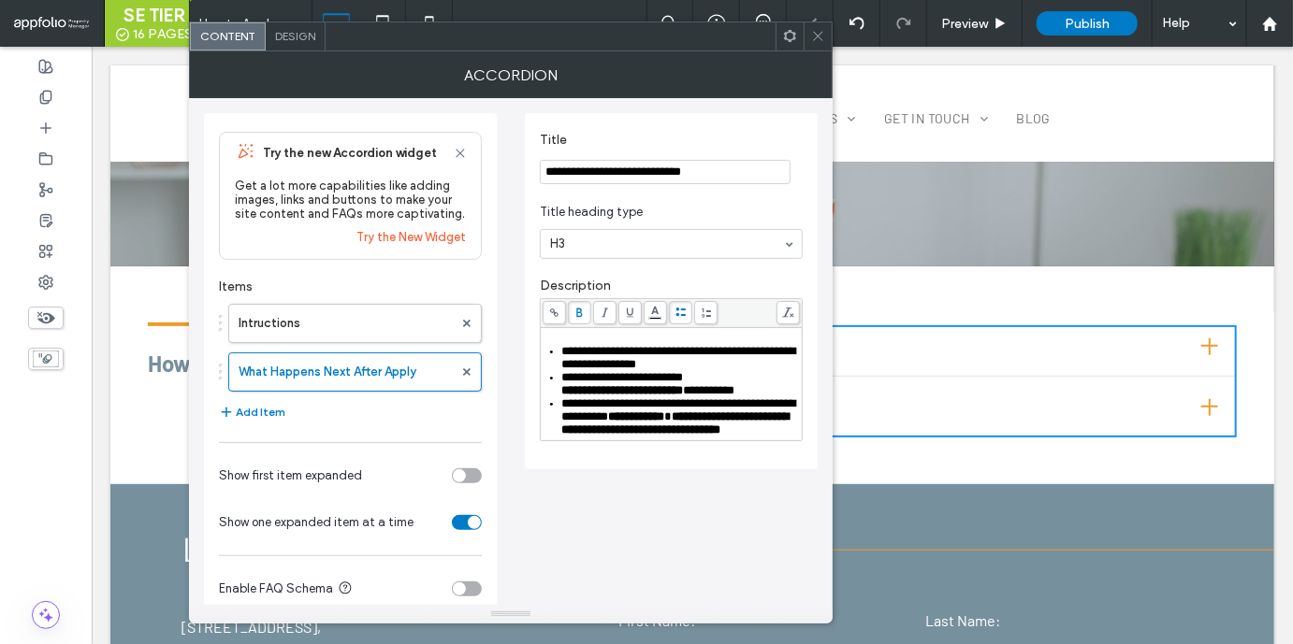
click at [822, 37] on icon at bounding box center [818, 36] width 14 height 14
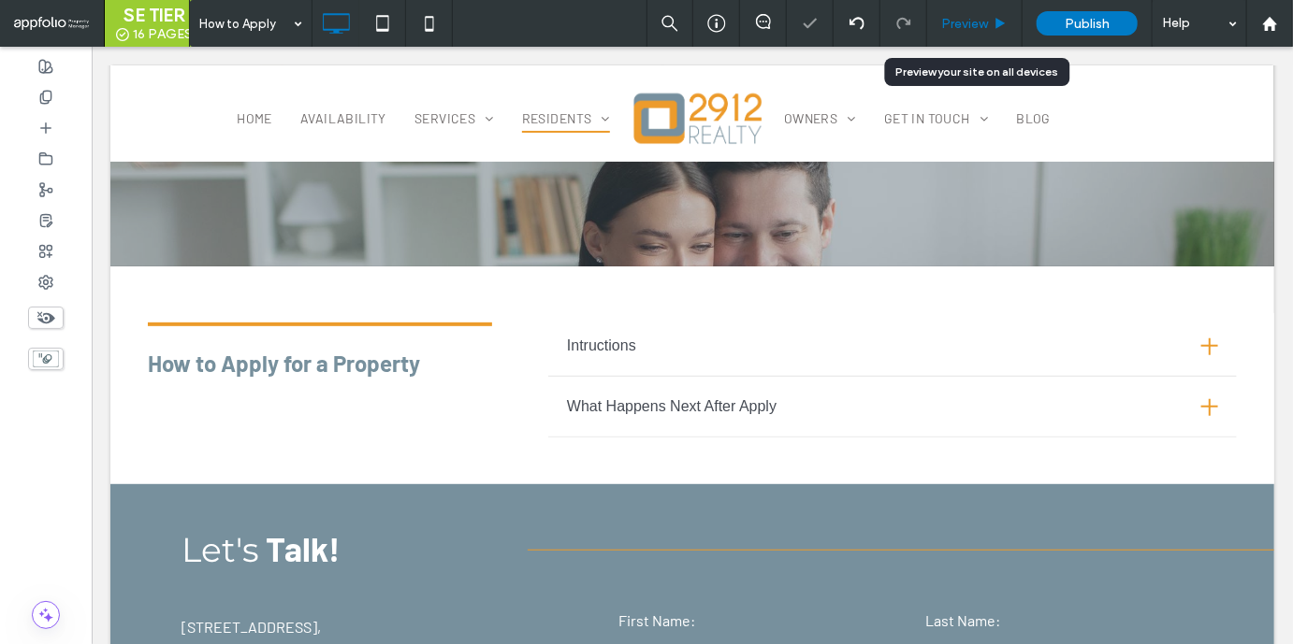
click at [987, 26] on span "Preview" at bounding box center [964, 24] width 47 height 16
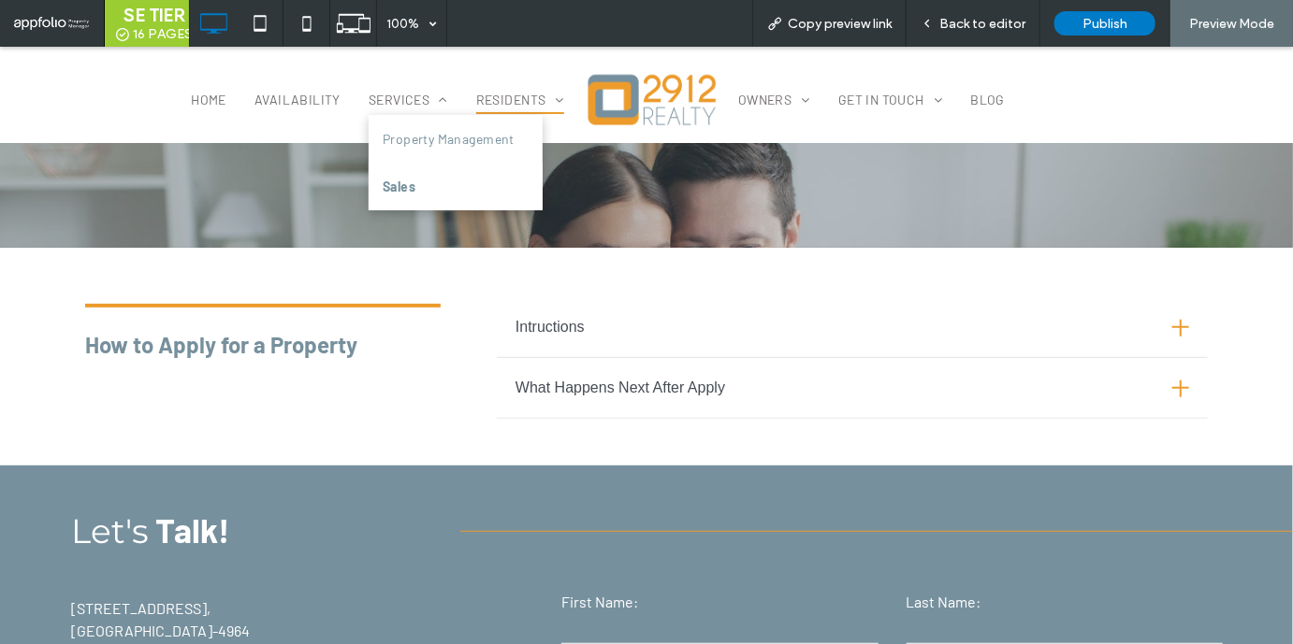
click at [389, 195] on span "Sales" at bounding box center [399, 186] width 33 height 20
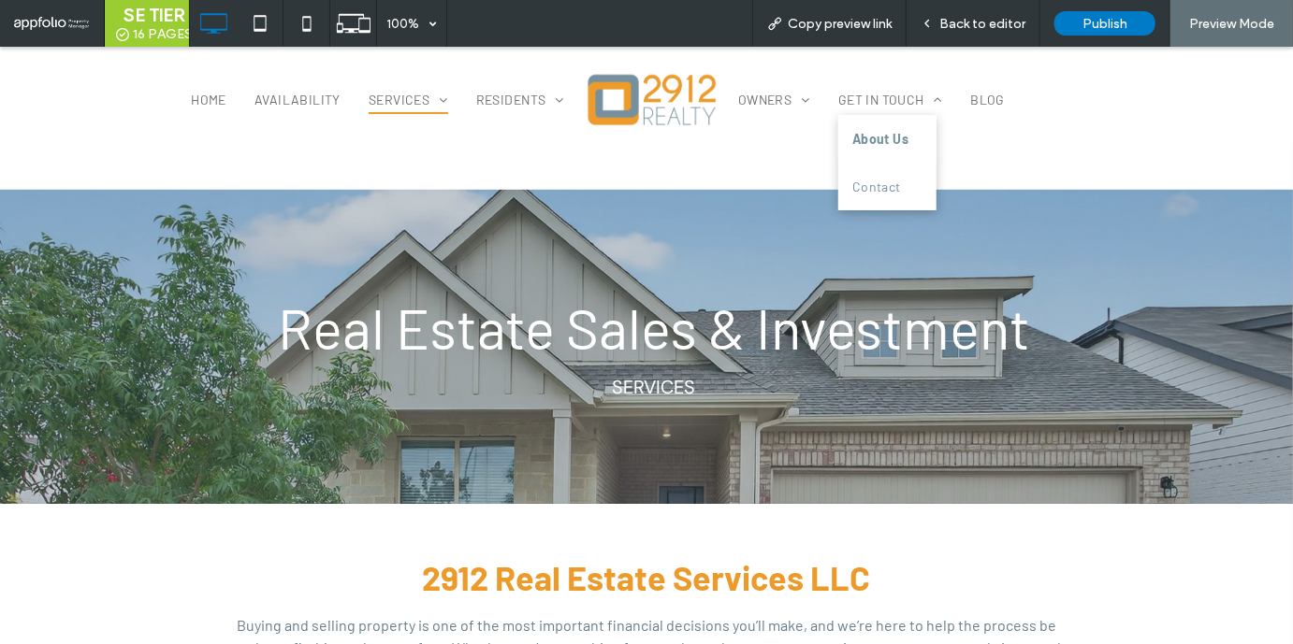
click at [875, 137] on span "About Us" at bounding box center [880, 138] width 56 height 20
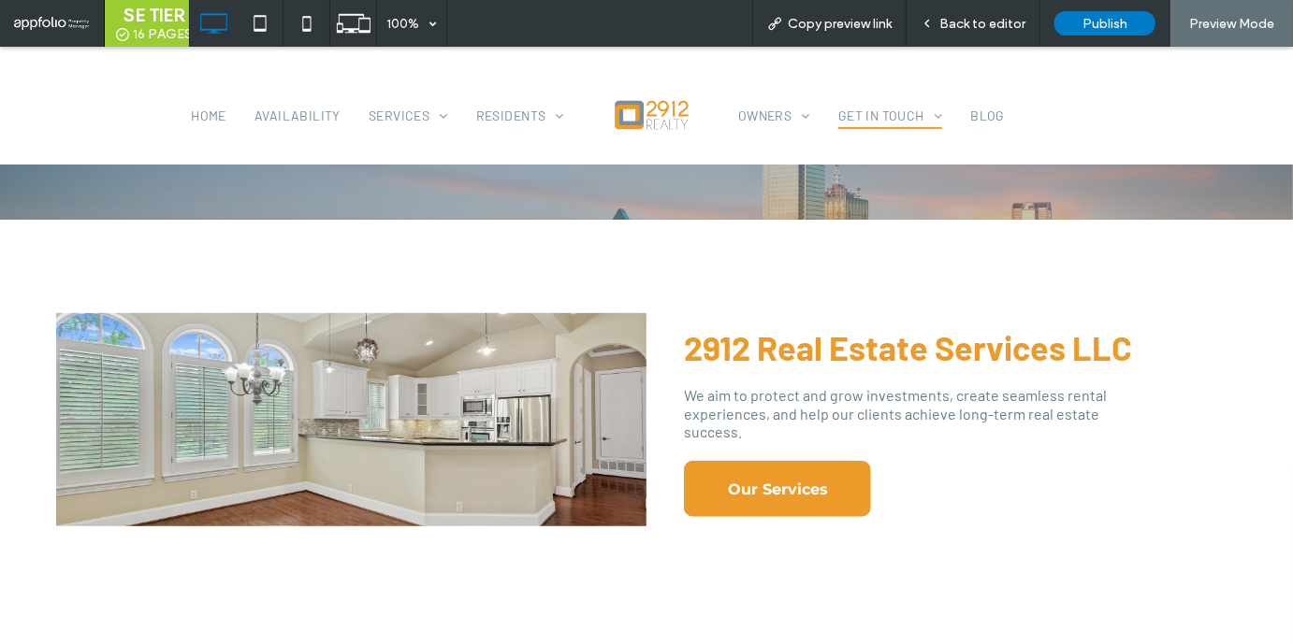
scroll to position [241, 0]
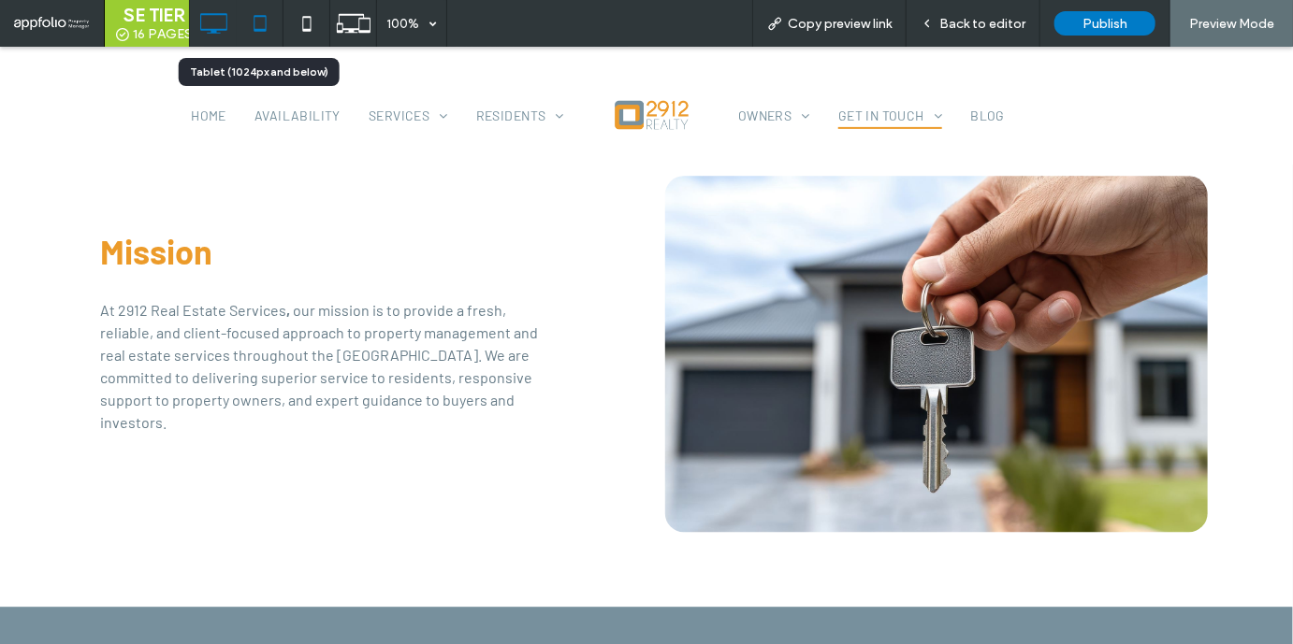
click at [257, 14] on icon at bounding box center [259, 23] width 37 height 37
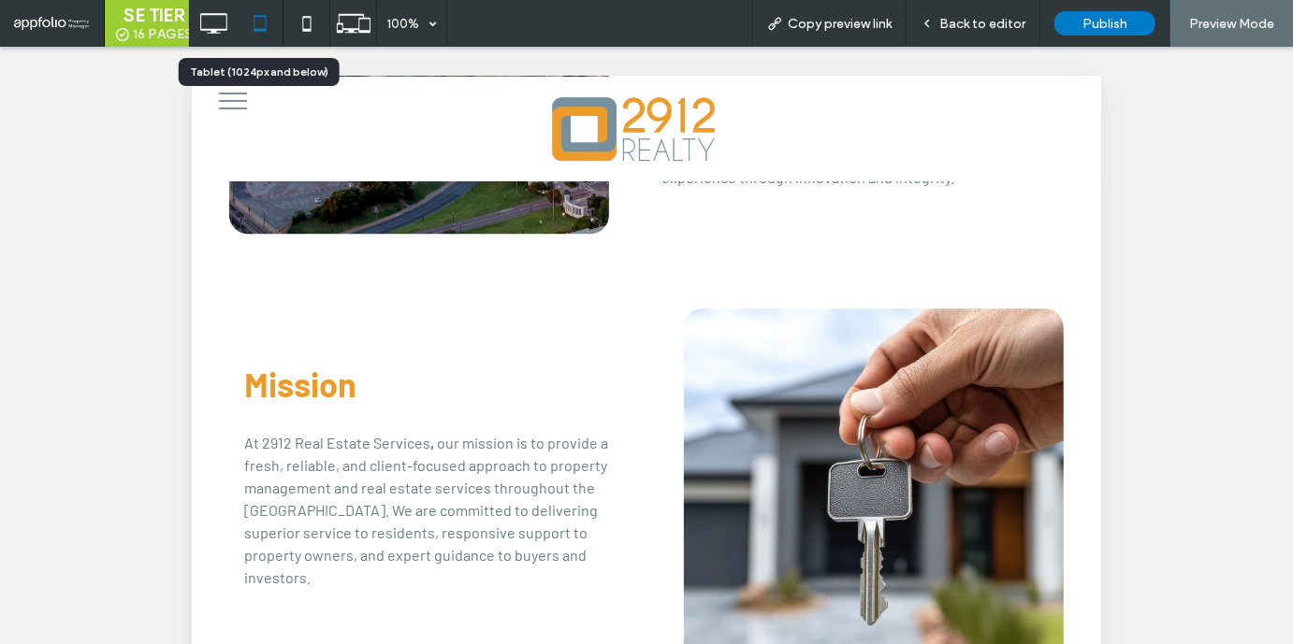
scroll to position [2043, 0]
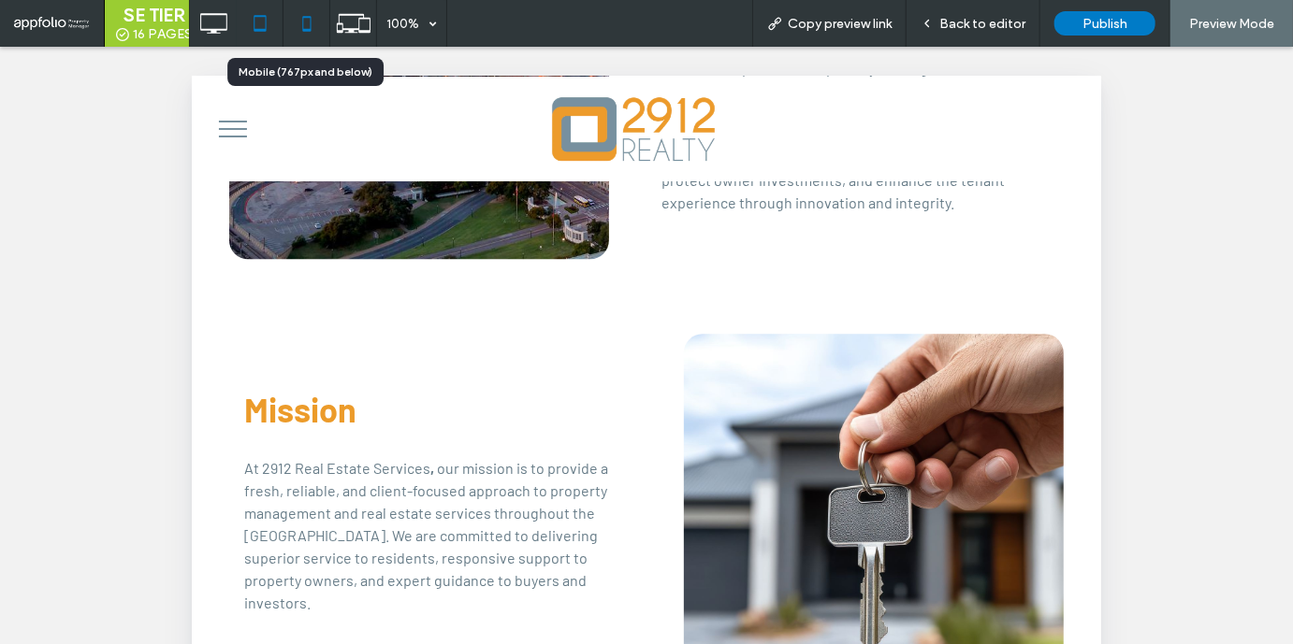
click at [304, 26] on icon at bounding box center [306, 23] width 37 height 37
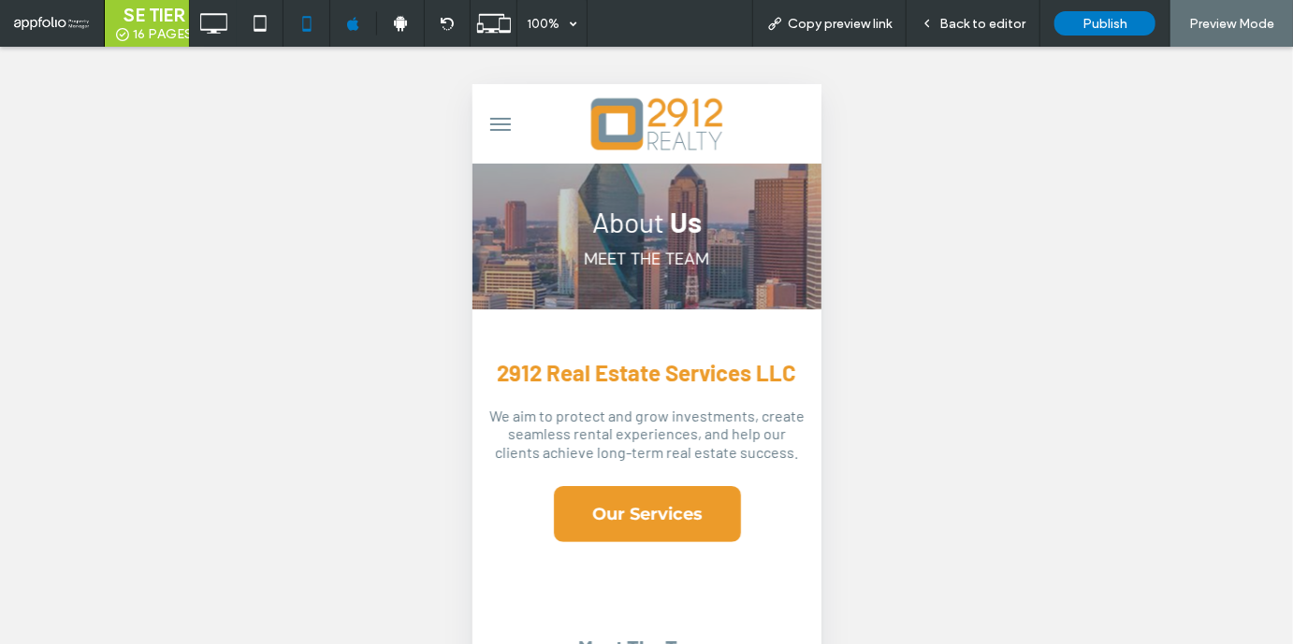
scroll to position [616, 0]
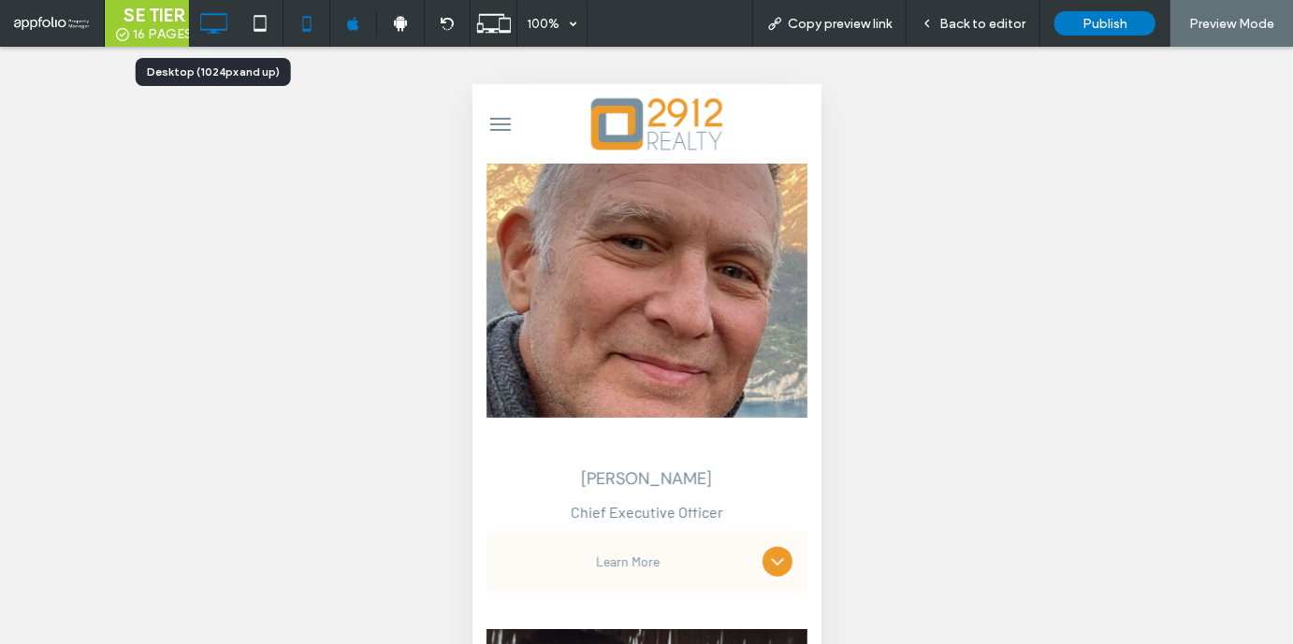
click at [209, 22] on icon at bounding box center [213, 23] width 37 height 37
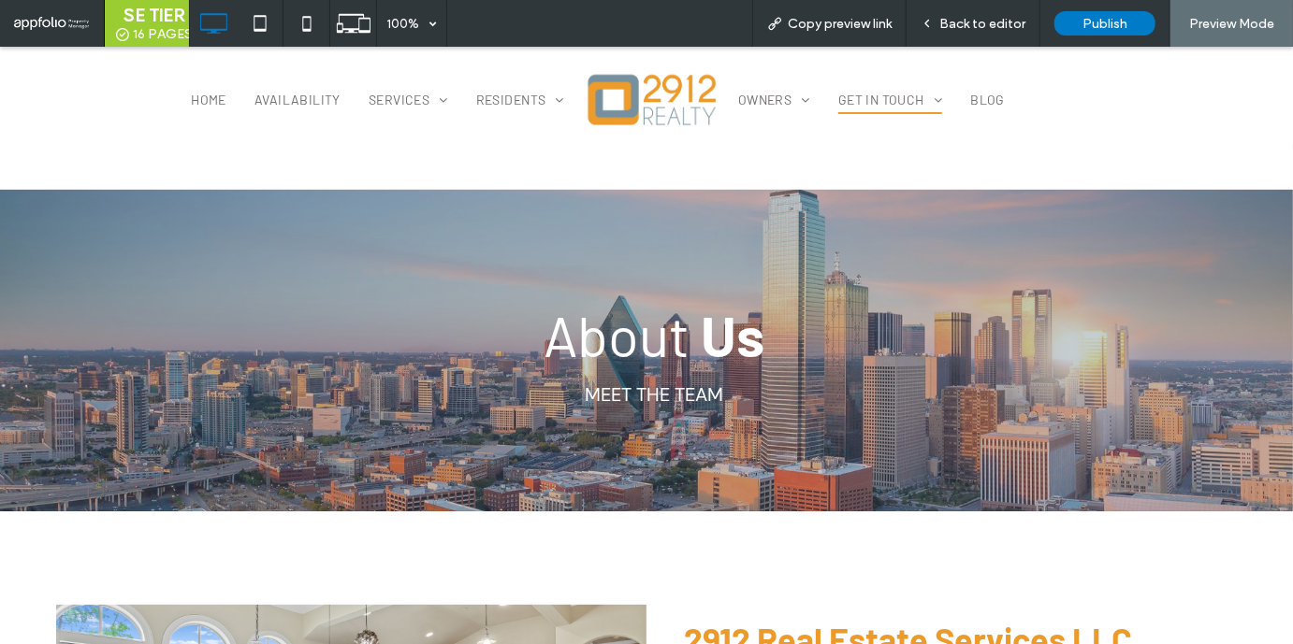
scroll to position [0, 0]
click at [904, 181] on link "Contact" at bounding box center [887, 186] width 98 height 48
